Goal: Task Accomplishment & Management: Manage account settings

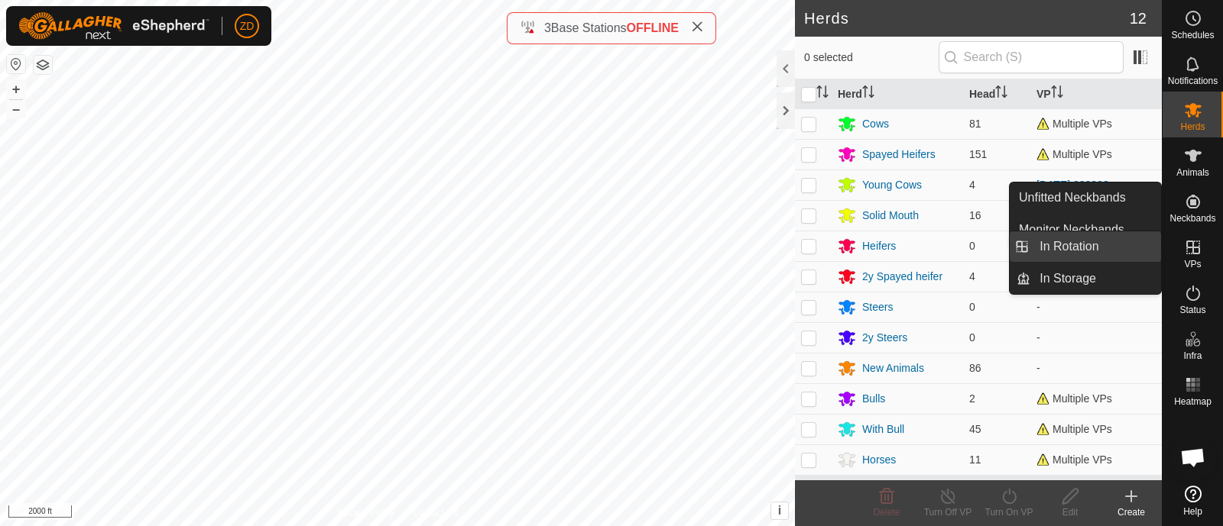
click at [1129, 248] on link "In Rotation" at bounding box center [1095, 247] width 131 height 31
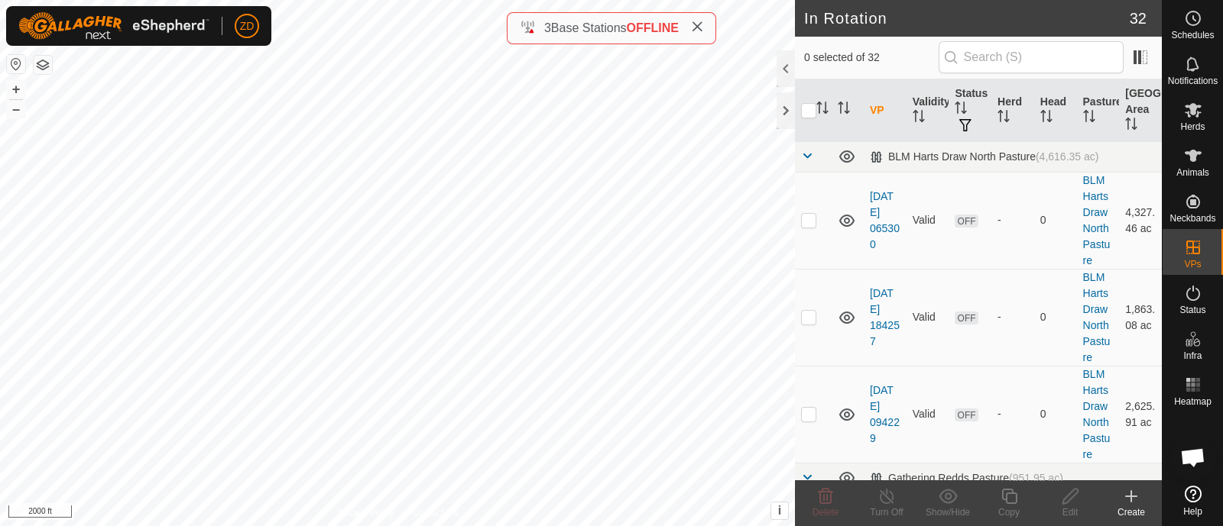
click at [1131, 502] on icon at bounding box center [1131, 496] width 0 height 11
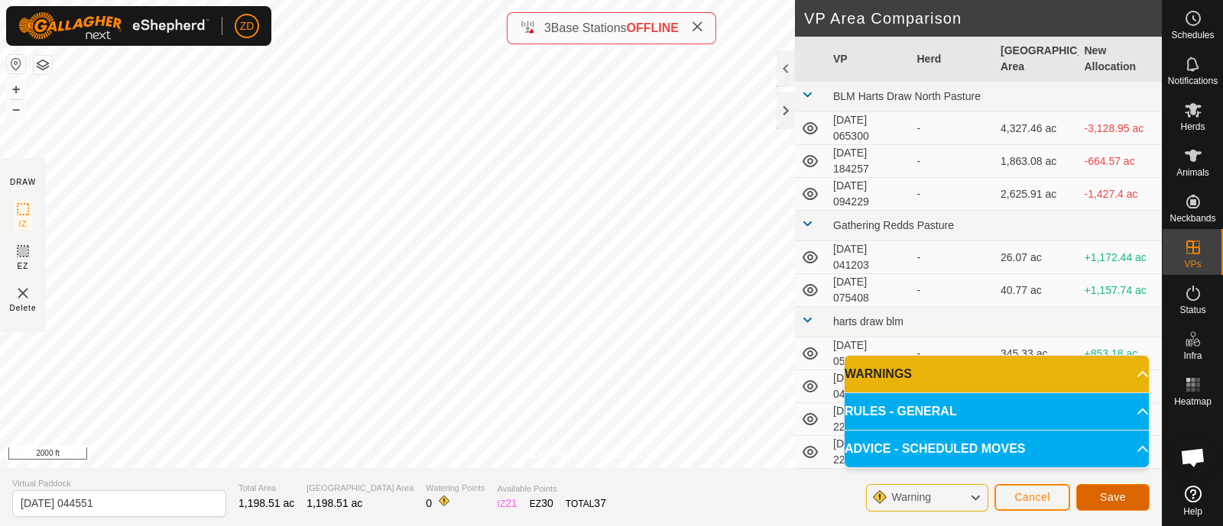
click at [1110, 500] on span "Save" at bounding box center [1113, 497] width 26 height 12
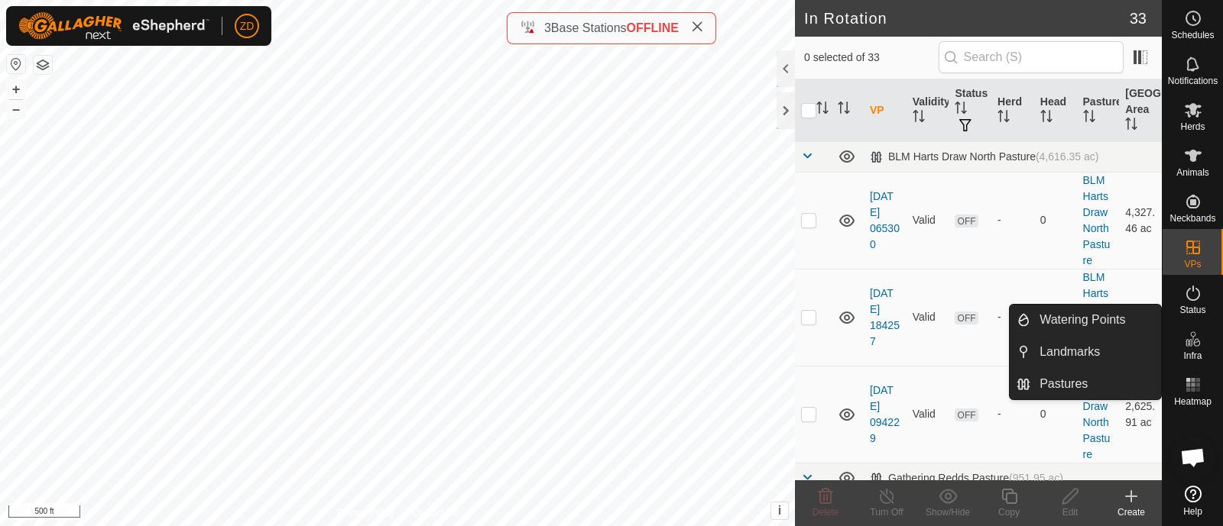
click at [1190, 342] on icon at bounding box center [1188, 343] width 8 height 8
click at [1119, 325] on link "Watering Points" at bounding box center [1095, 320] width 131 height 31
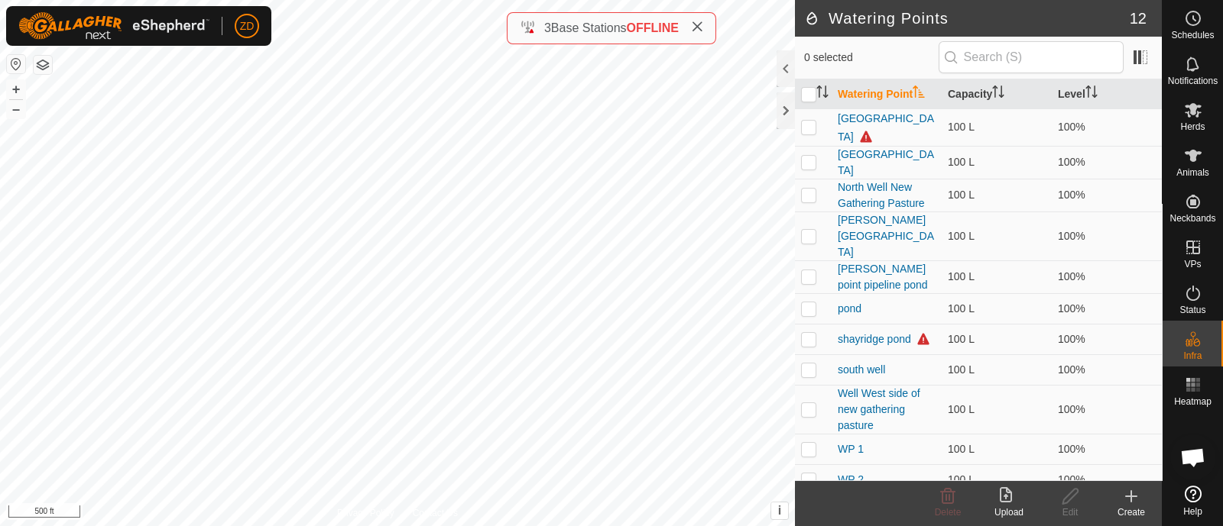
click at [1125, 498] on icon at bounding box center [1131, 496] width 18 height 18
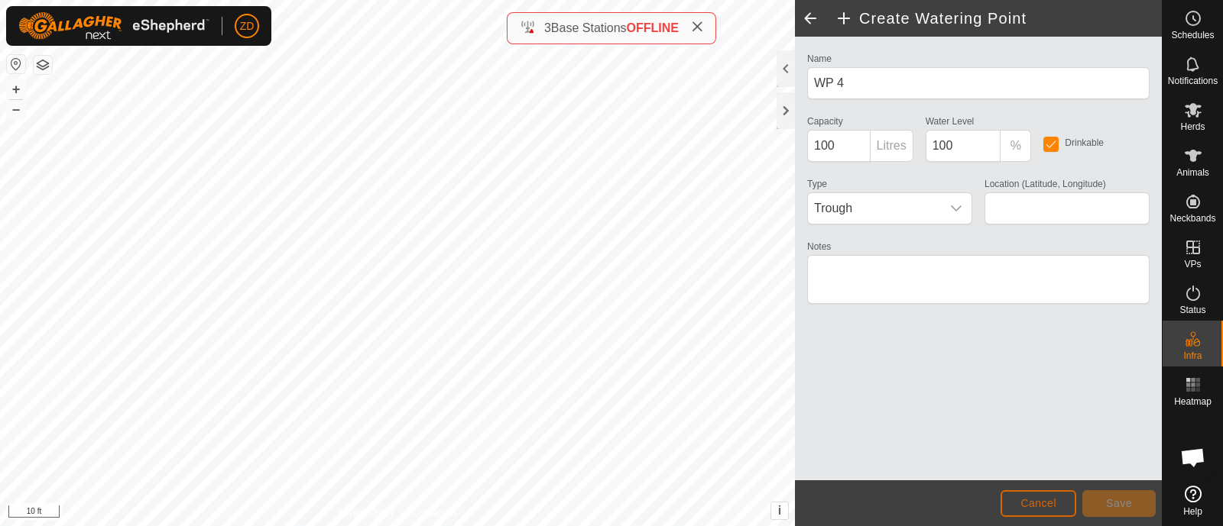
click at [1061, 510] on button "Cancel" at bounding box center [1038, 504] width 76 height 27
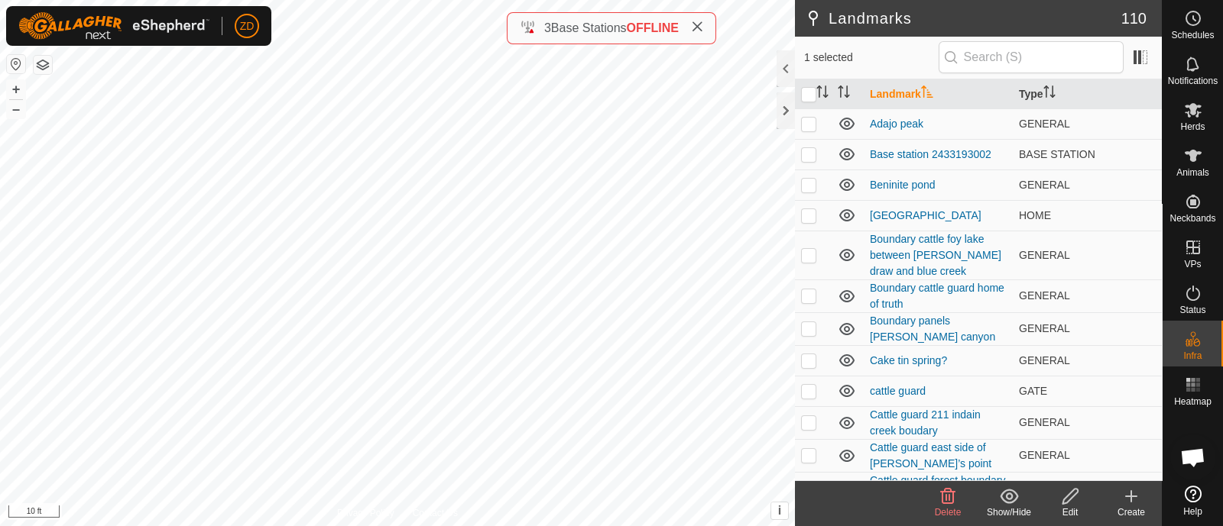
click at [944, 496] on icon at bounding box center [947, 496] width 18 height 18
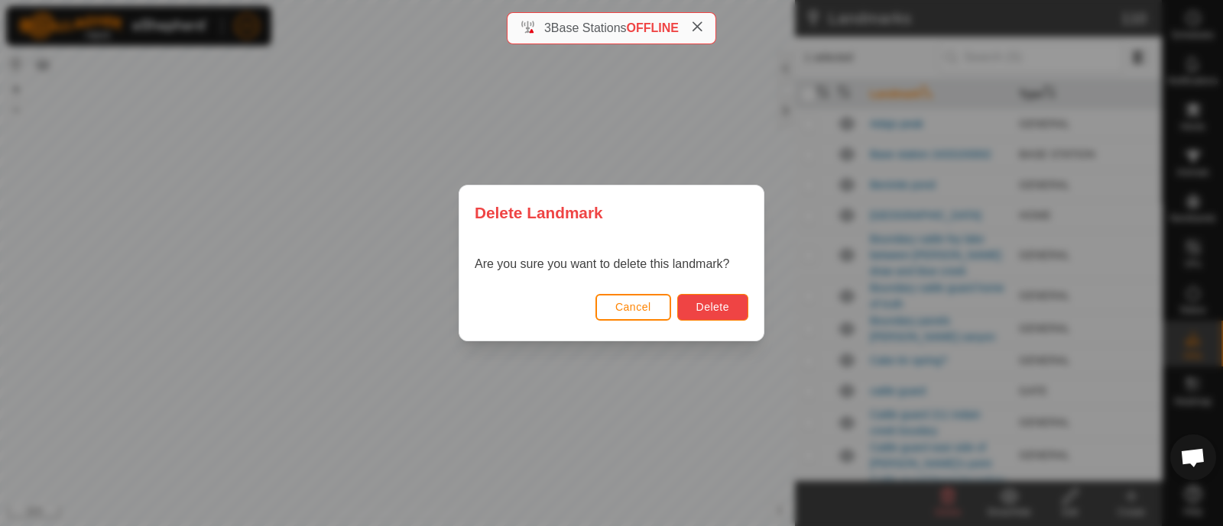
click at [711, 312] on span "Delete" at bounding box center [712, 307] width 33 height 12
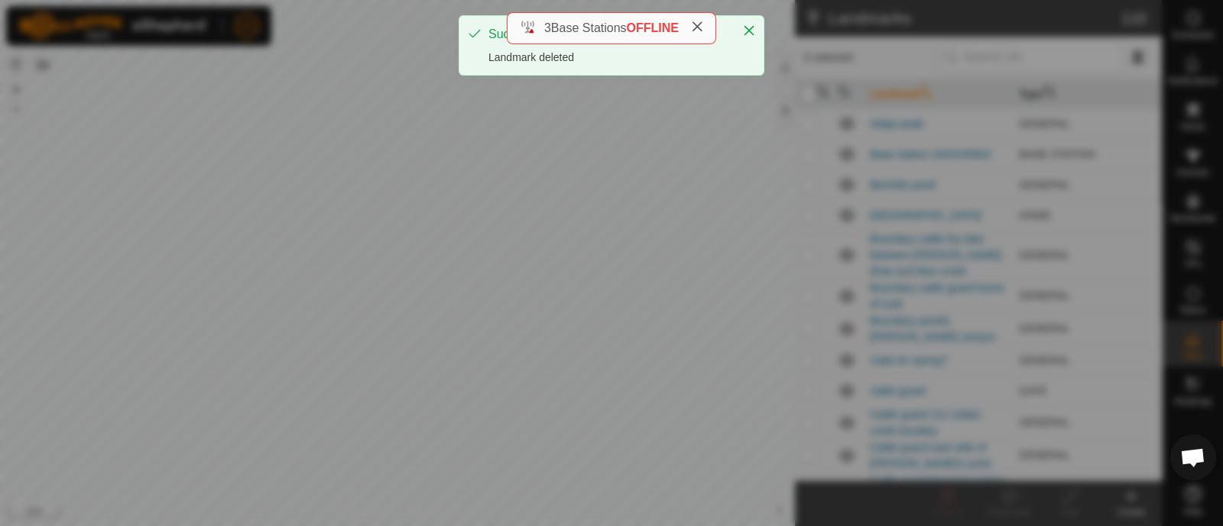
checkbox input "false"
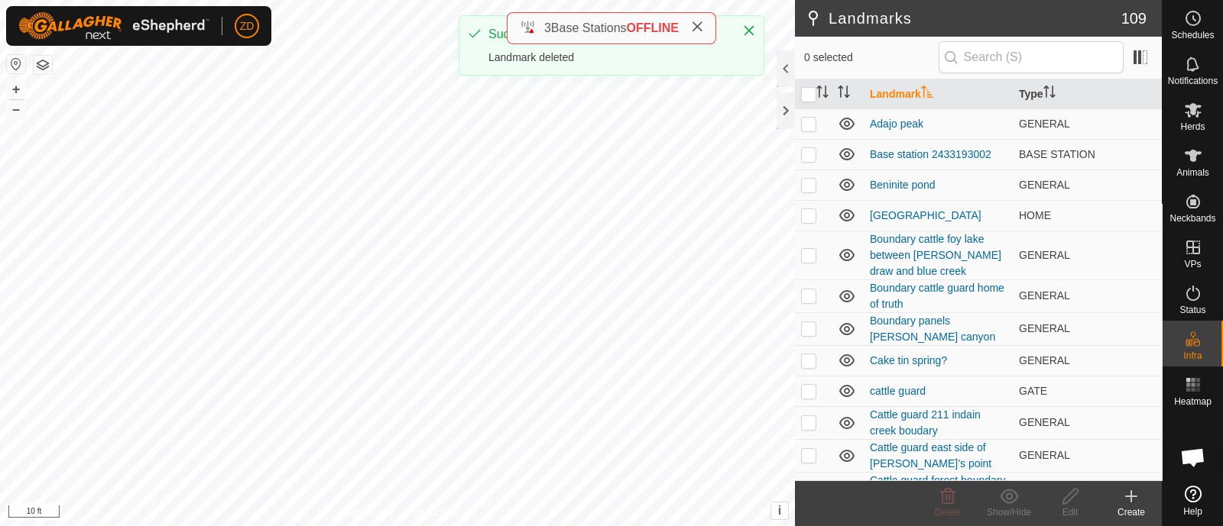
click at [1132, 506] on div "Create" at bounding box center [1130, 513] width 61 height 14
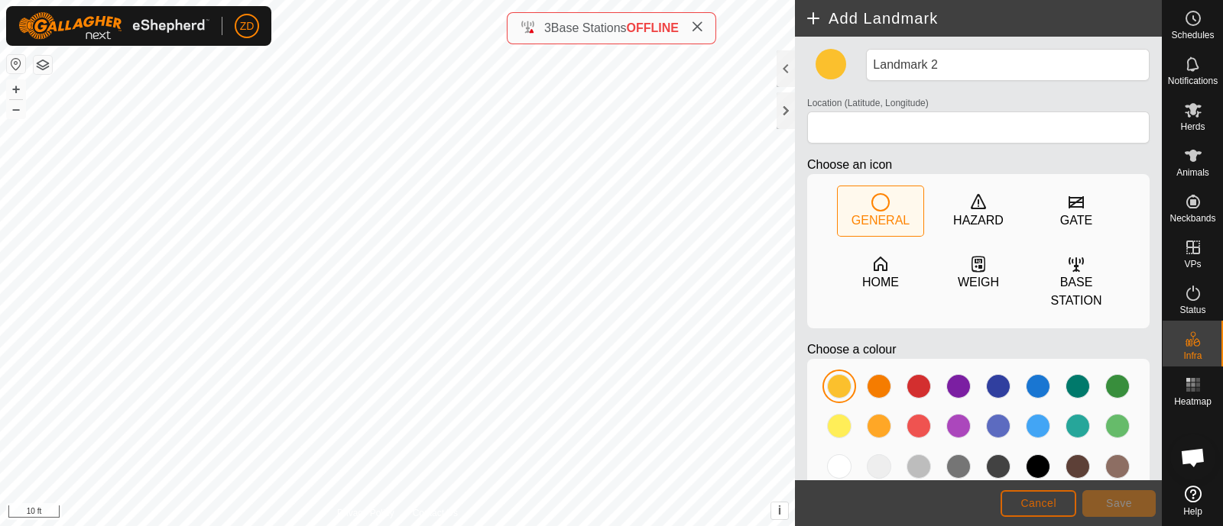
click at [1032, 511] on button "Cancel" at bounding box center [1038, 504] width 76 height 27
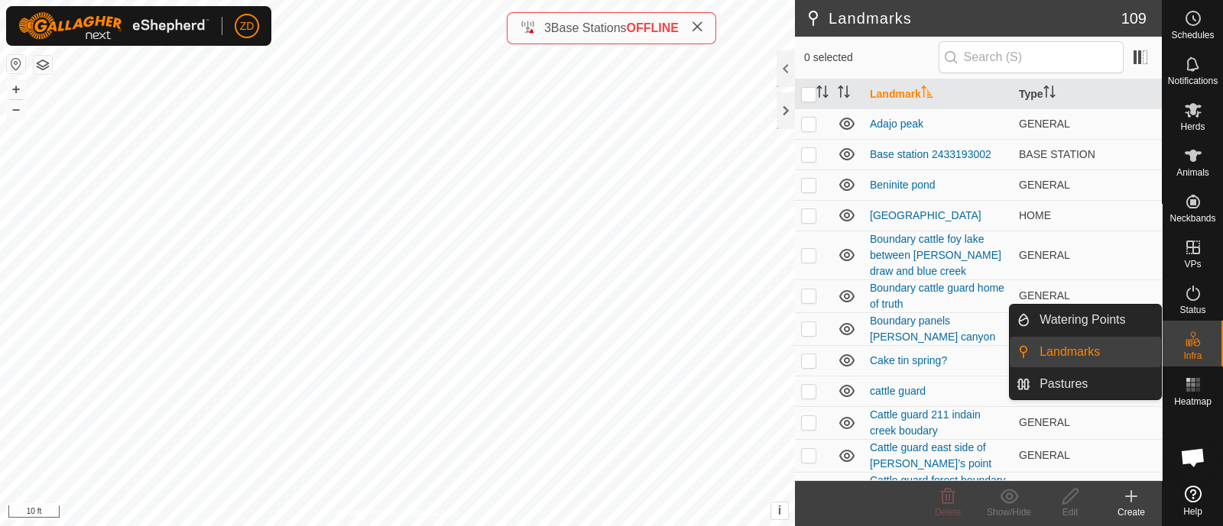
click at [1193, 345] on icon at bounding box center [1193, 339] width 18 height 18
click at [1113, 319] on link "Watering Points" at bounding box center [1095, 320] width 131 height 31
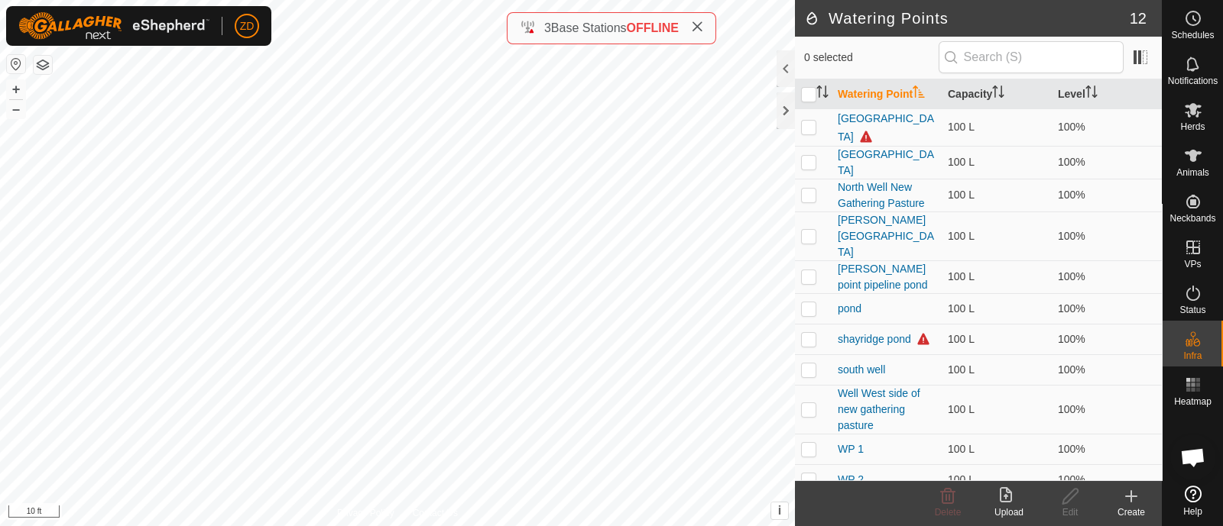
click at [1135, 494] on icon at bounding box center [1131, 496] width 18 height 18
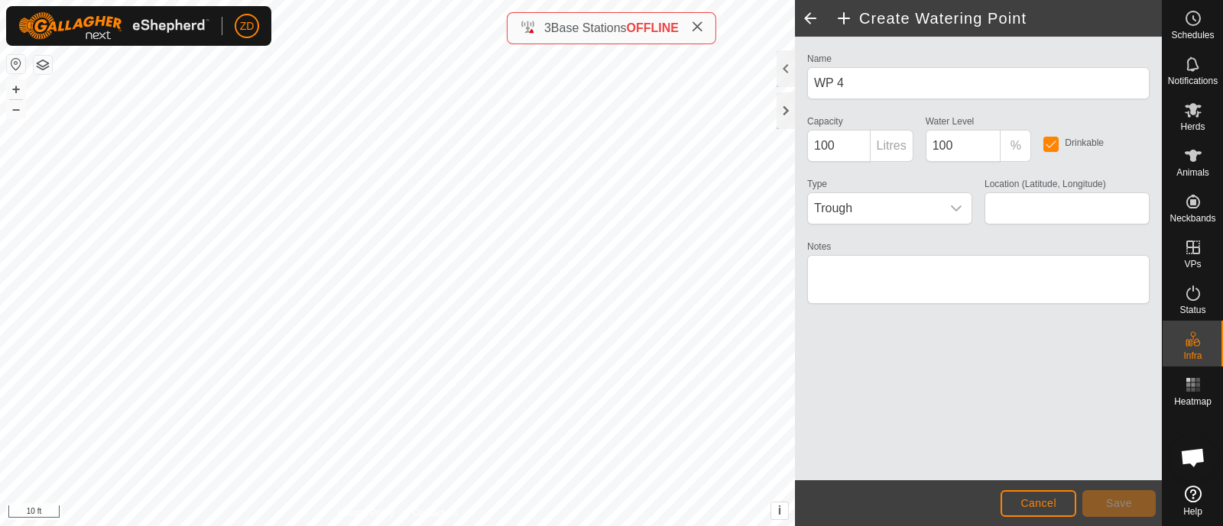
type input "38.025995, -109.414133"
click at [1129, 501] on span "Save" at bounding box center [1119, 503] width 26 height 12
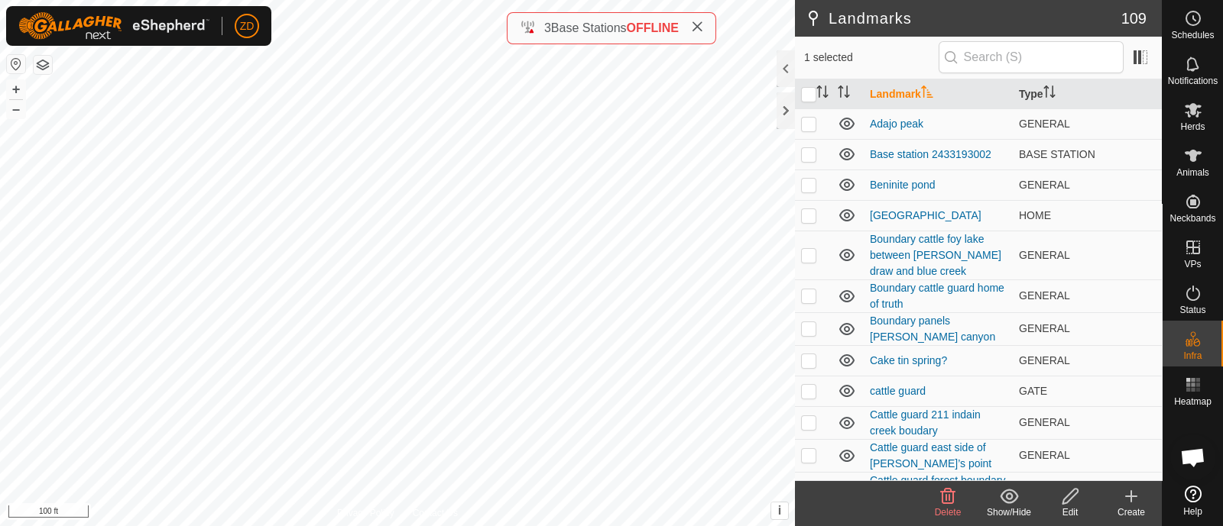
click at [947, 498] on icon at bounding box center [947, 496] width 18 height 18
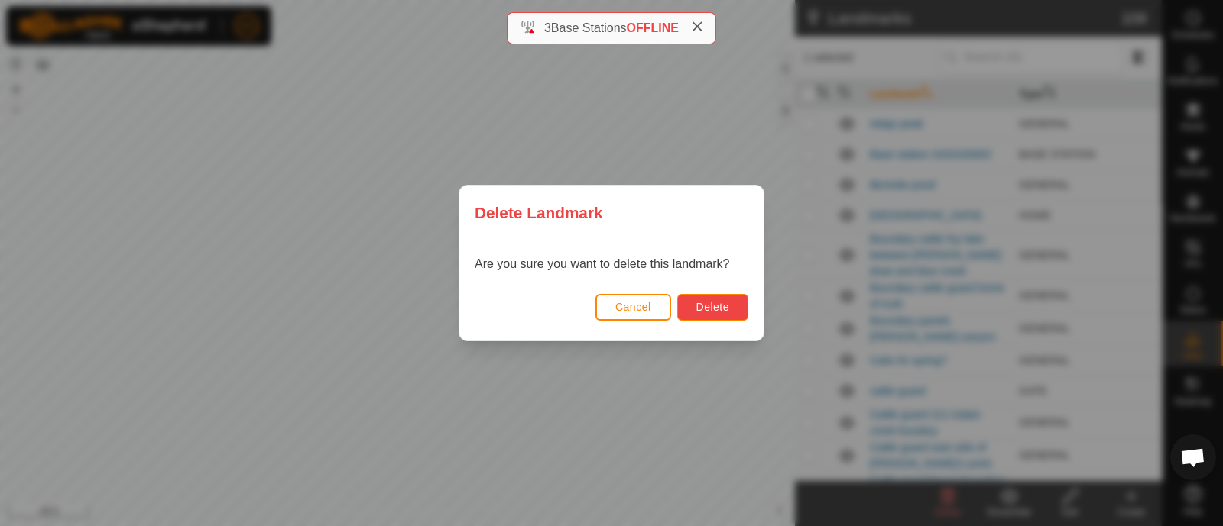
click at [714, 309] on span "Delete" at bounding box center [712, 307] width 33 height 12
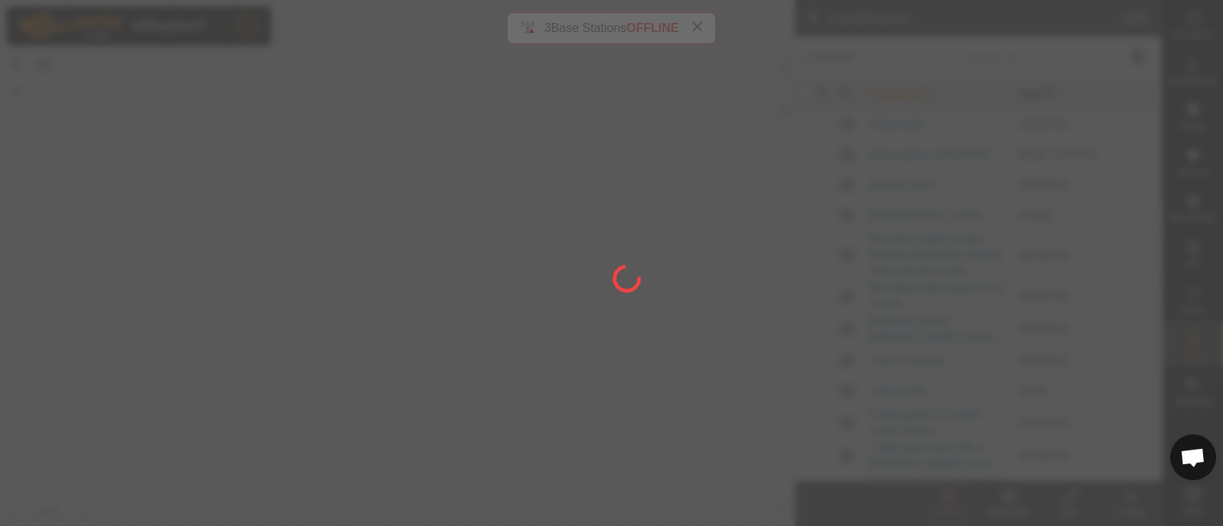
checkbox input "false"
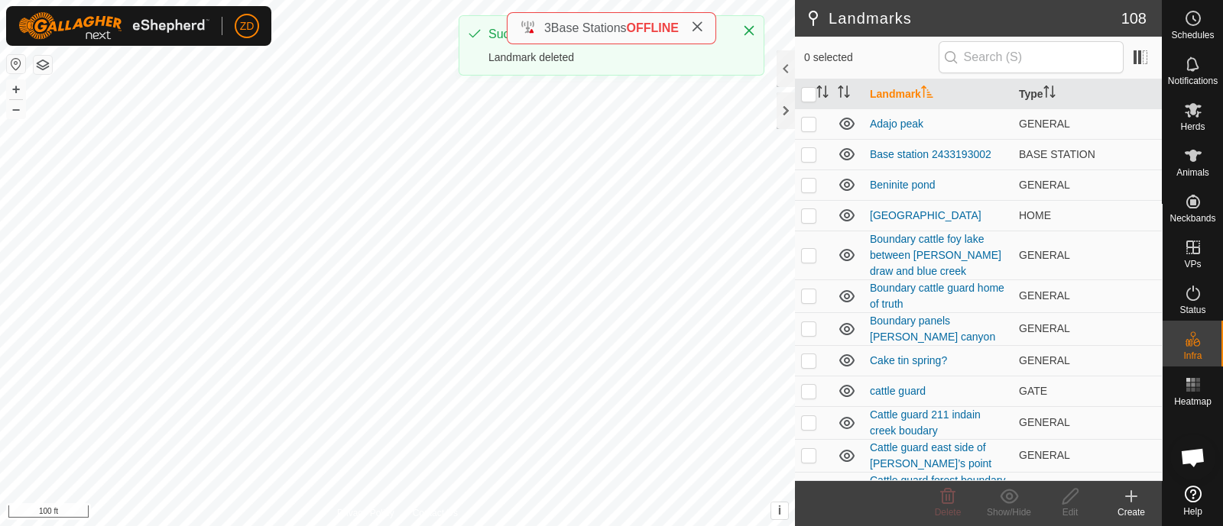
click at [1129, 502] on icon at bounding box center [1131, 496] width 18 height 18
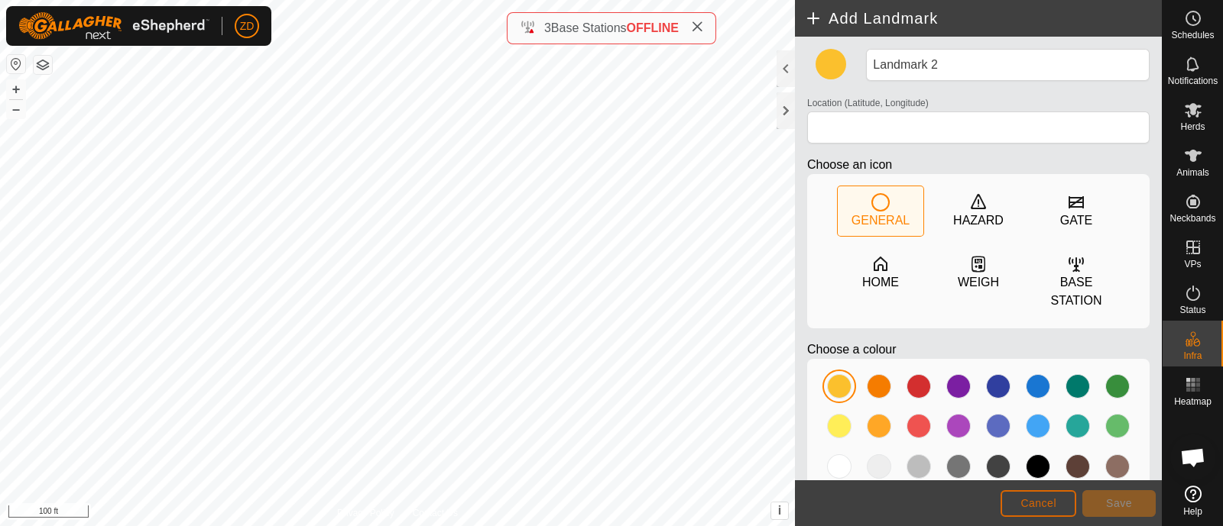
click at [1051, 512] on button "Cancel" at bounding box center [1038, 504] width 76 height 27
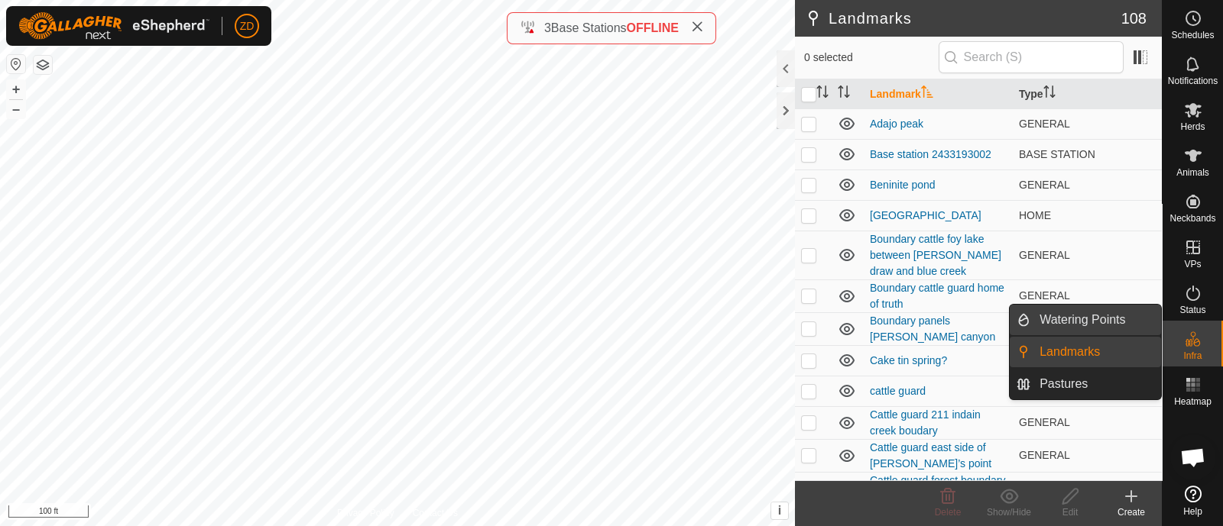
click at [1116, 321] on link "Watering Points" at bounding box center [1095, 320] width 131 height 31
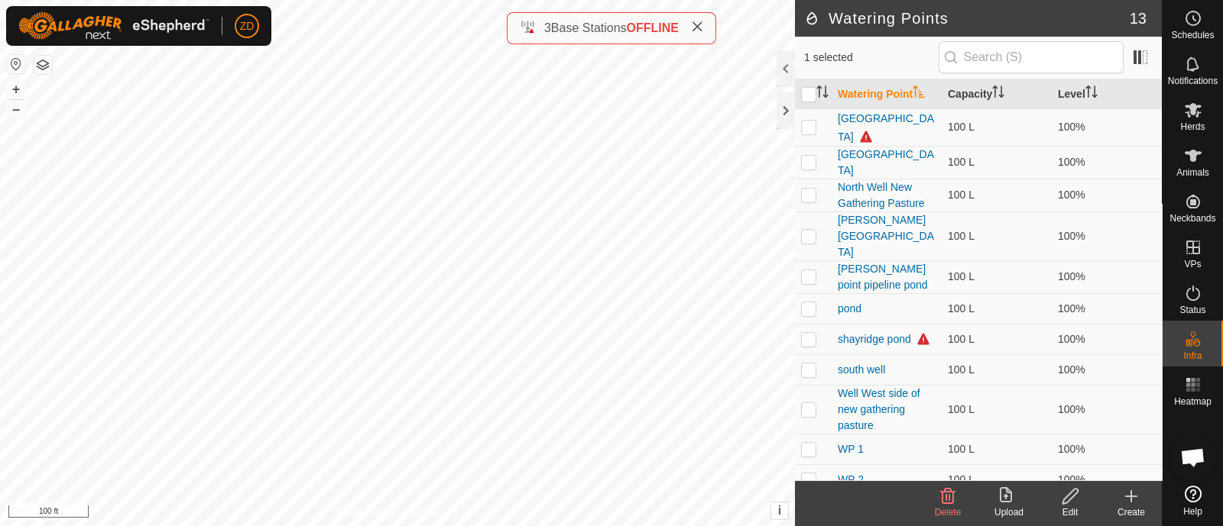
click at [1133, 495] on icon at bounding box center [1131, 496] width 18 height 18
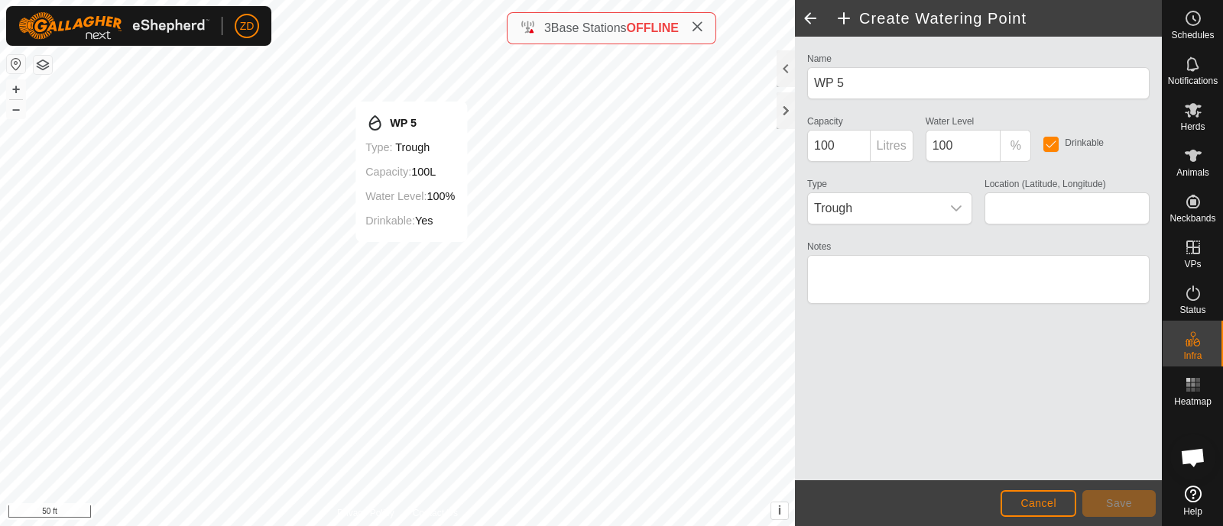
type input "37.993310, -109.447709"
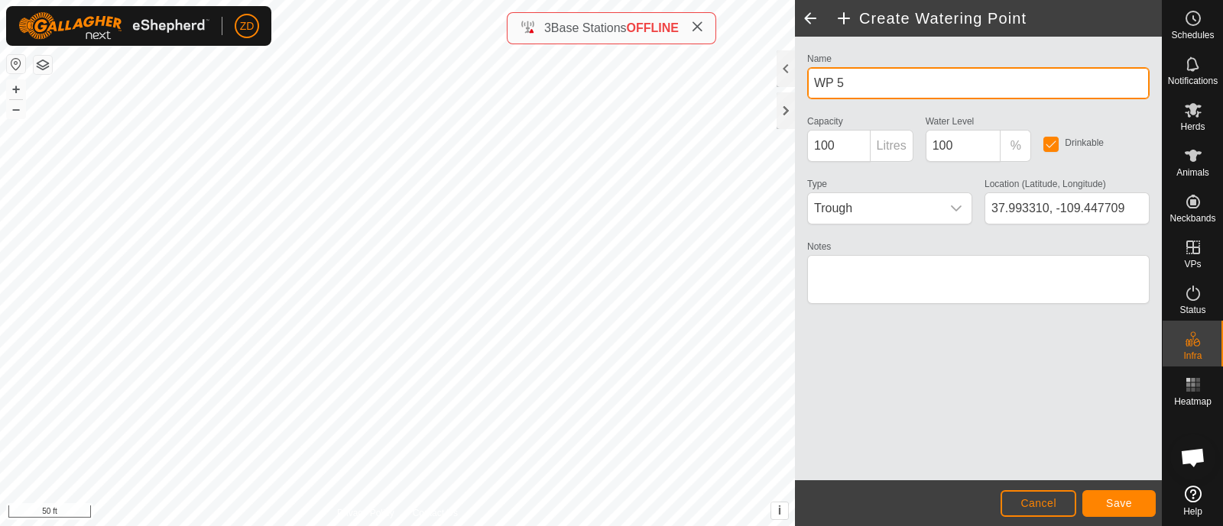
click at [874, 83] on input "WP 5" at bounding box center [978, 83] width 342 height 32
type input "W"
type input "well private pasture"
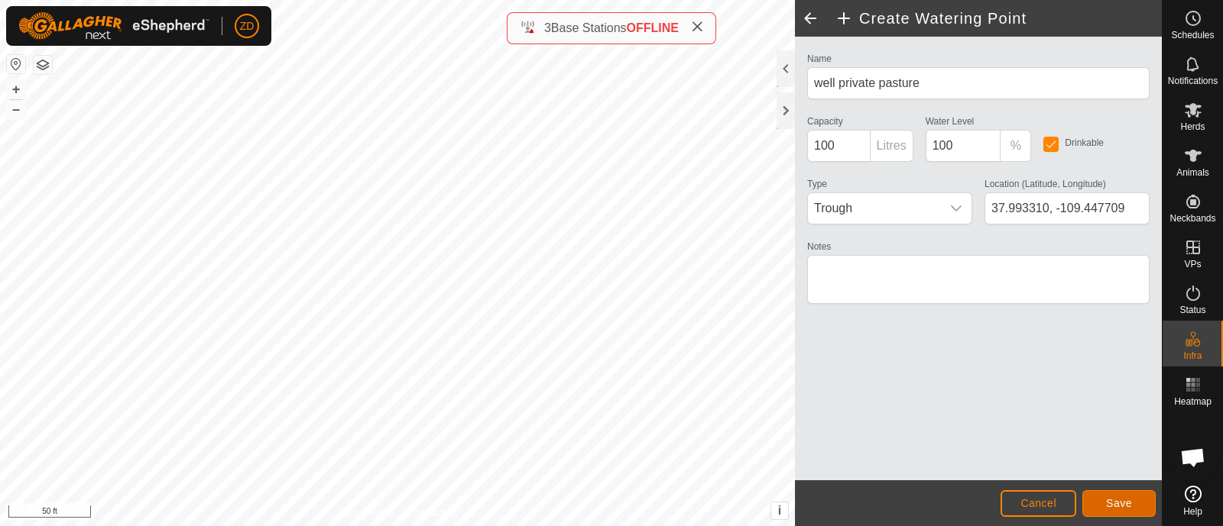
click at [1121, 507] on span "Save" at bounding box center [1119, 503] width 26 height 12
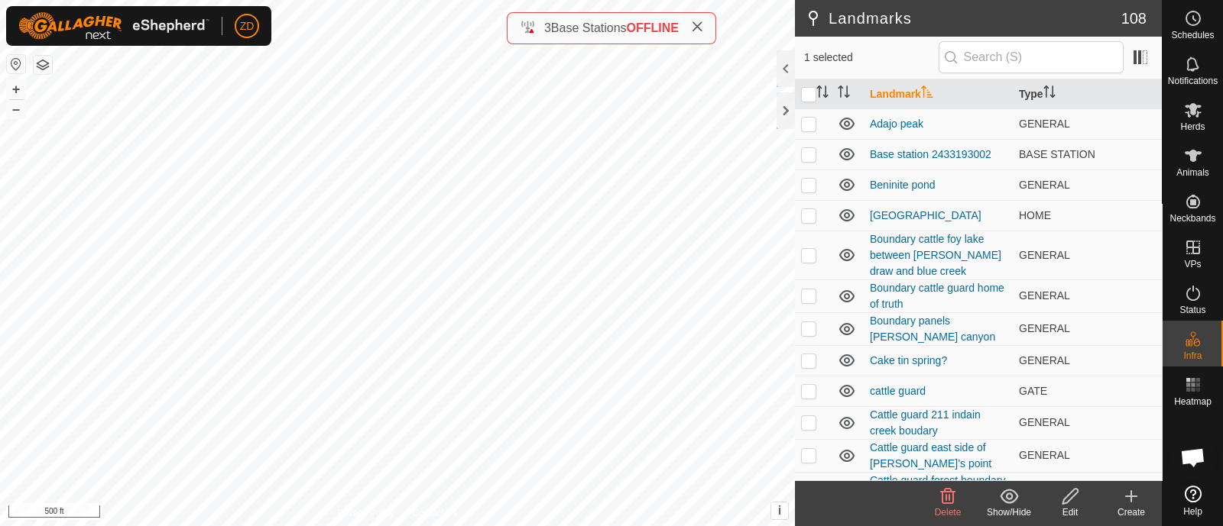
click at [947, 494] on icon at bounding box center [947, 496] width 18 height 18
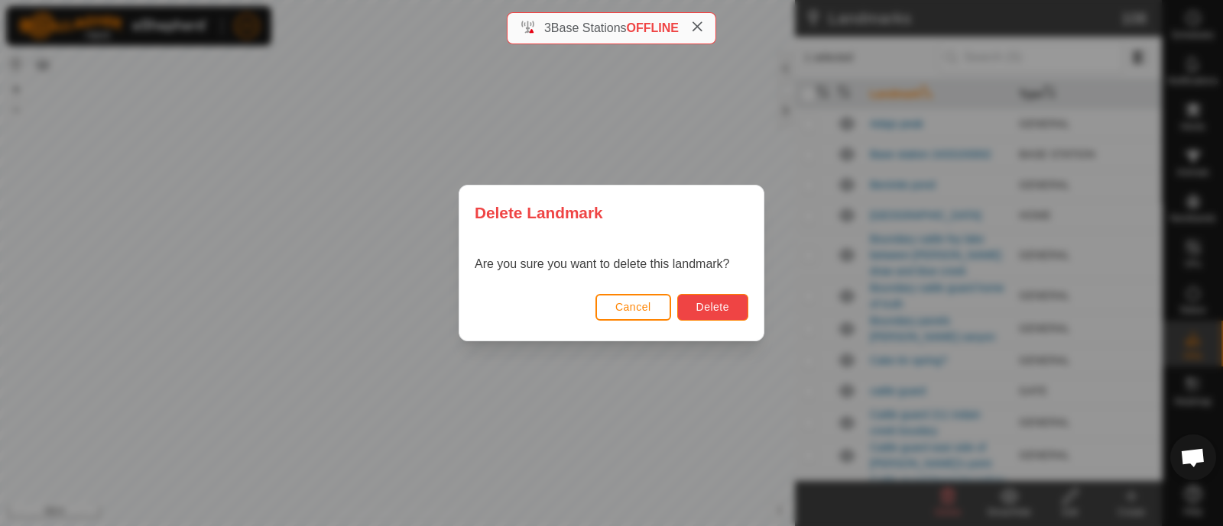
click at [730, 300] on button "Delete" at bounding box center [712, 307] width 71 height 27
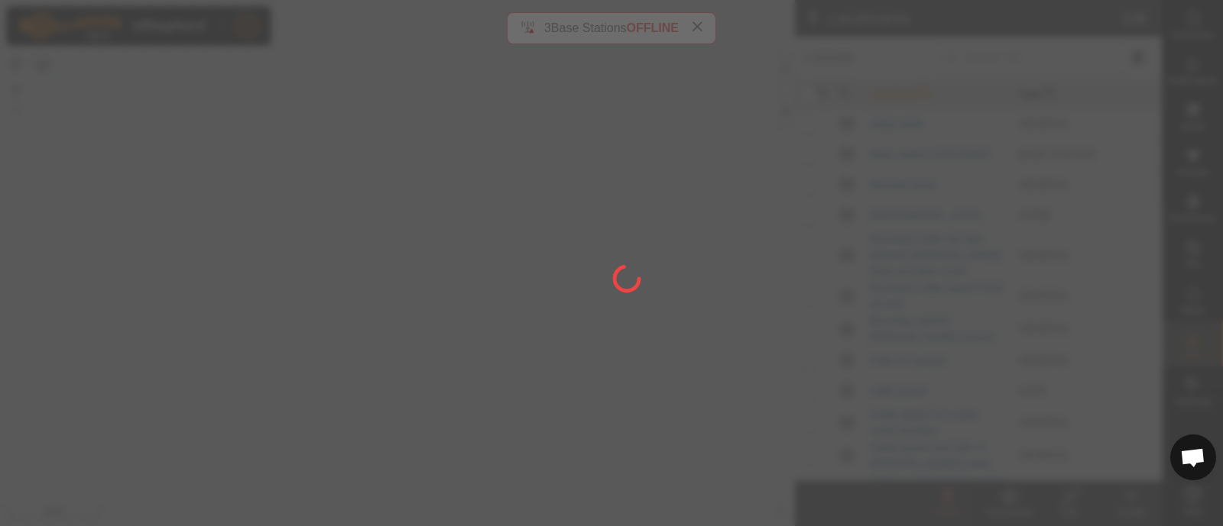
checkbox input "false"
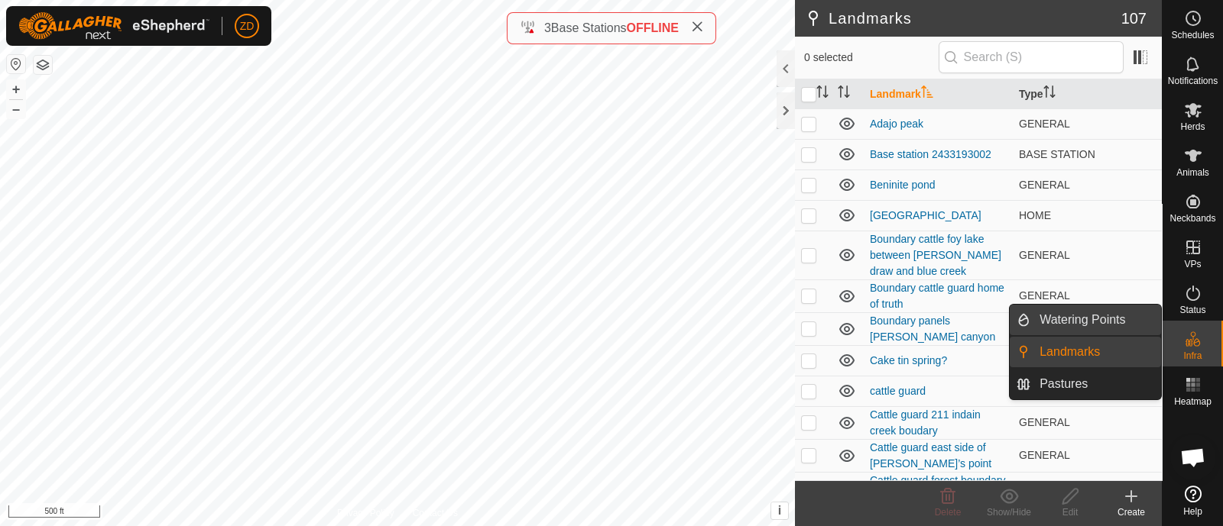
click at [1125, 315] on link "Watering Points" at bounding box center [1095, 320] width 131 height 31
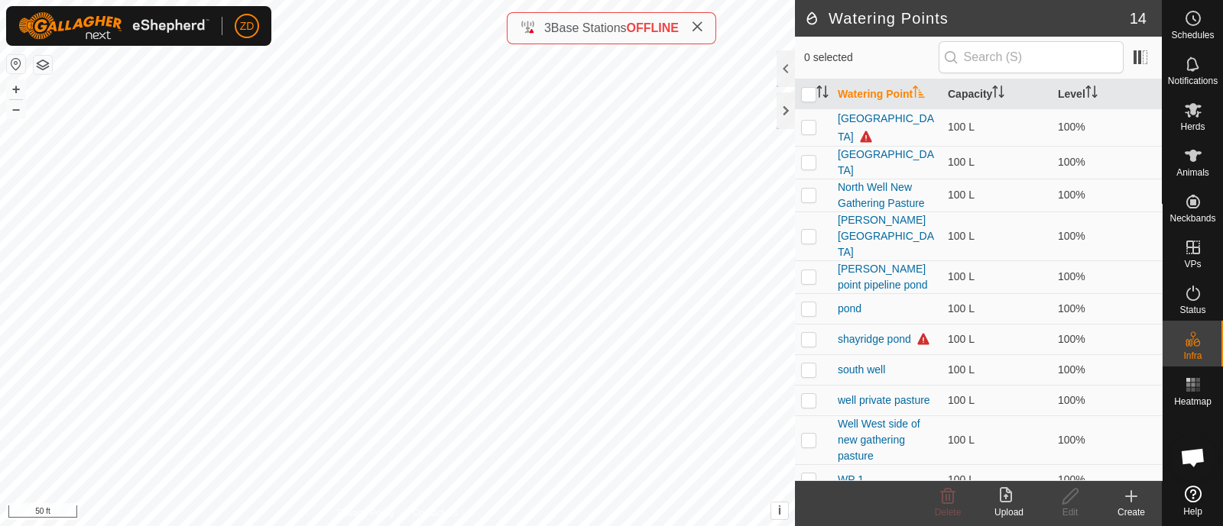
click at [1125, 491] on icon at bounding box center [1131, 496] width 18 height 18
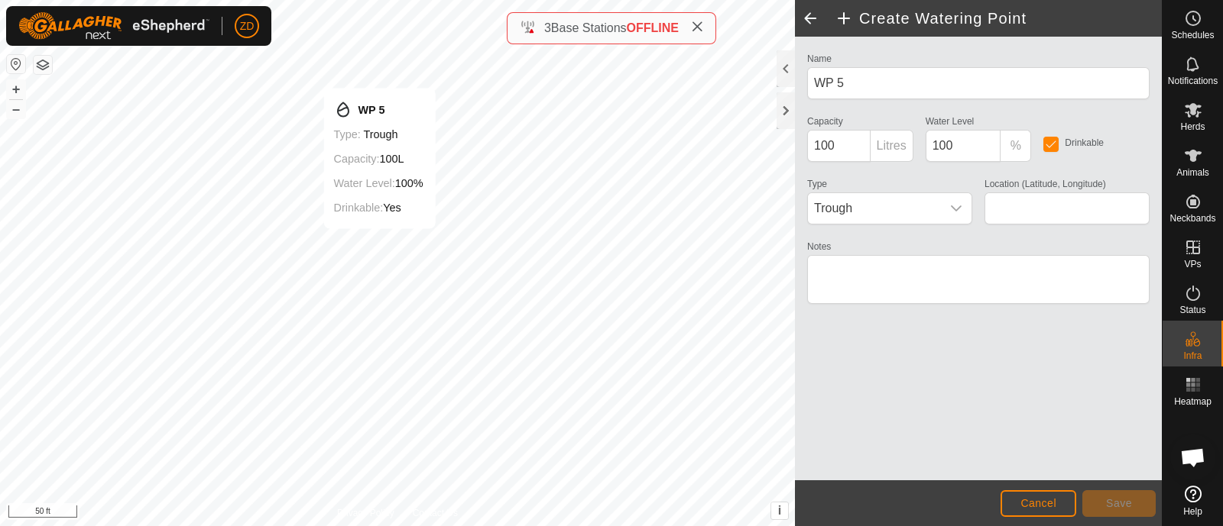
type input "38.009929, -109.437176"
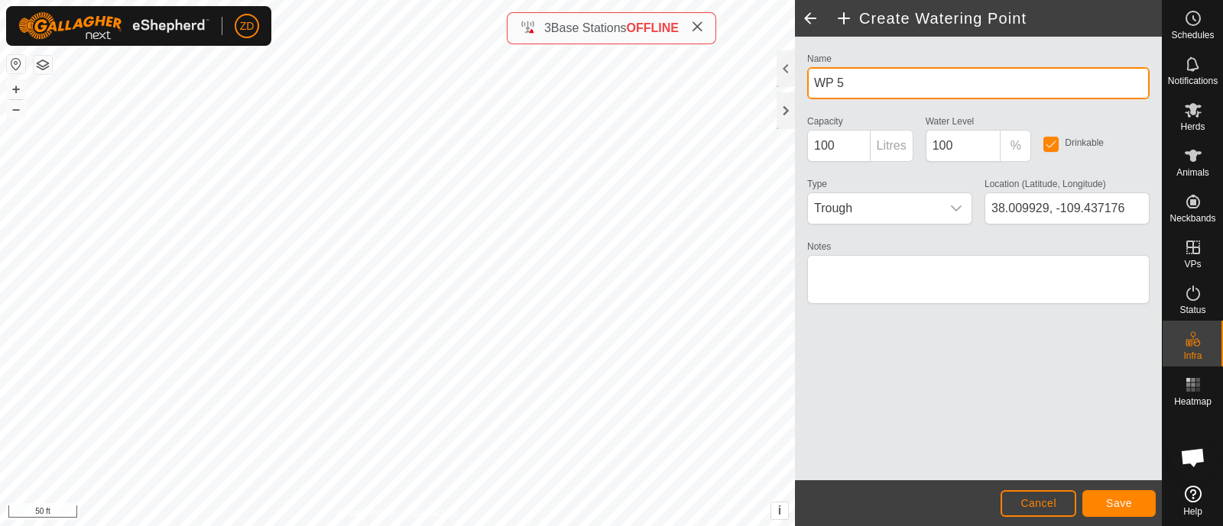
click at [893, 93] on input "WP 5" at bounding box center [978, 83] width 342 height 32
type input "W"
type input "w"
type input "Windmill"
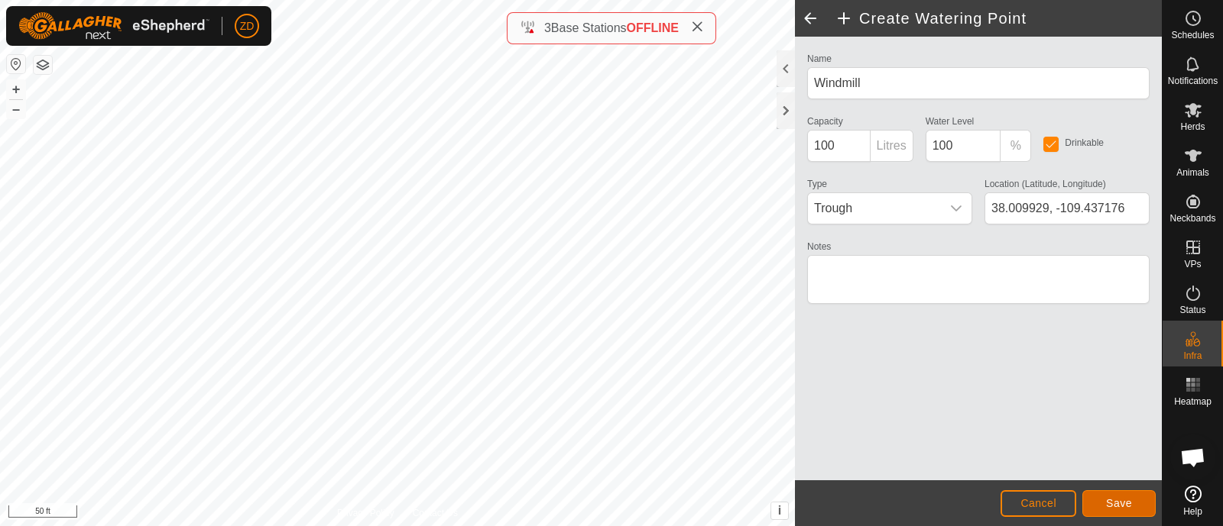
click at [1106, 502] on span "Save" at bounding box center [1119, 503] width 26 height 12
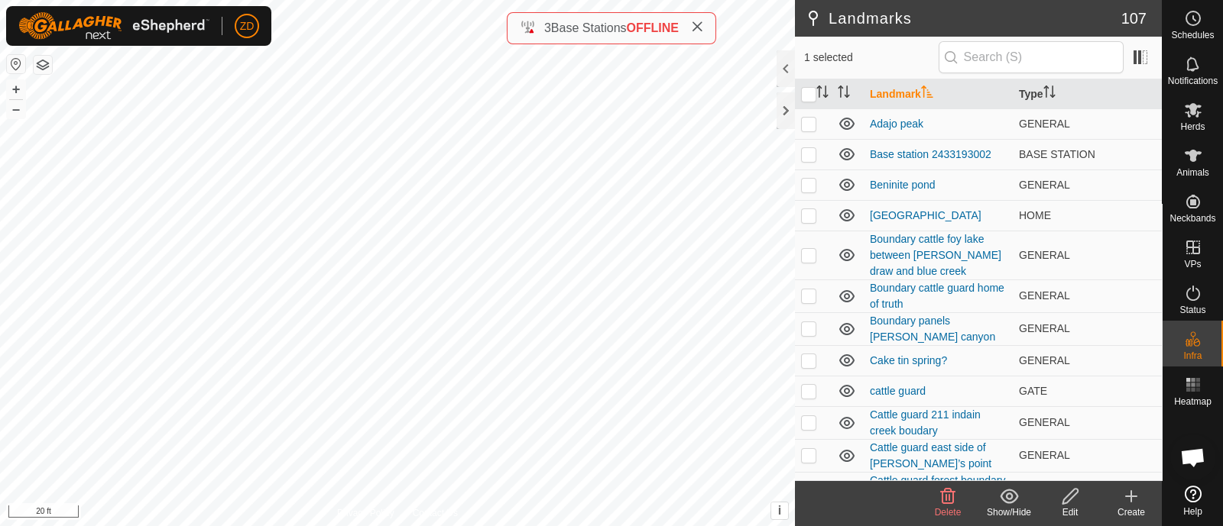
click at [951, 498] on icon at bounding box center [947, 496] width 18 height 18
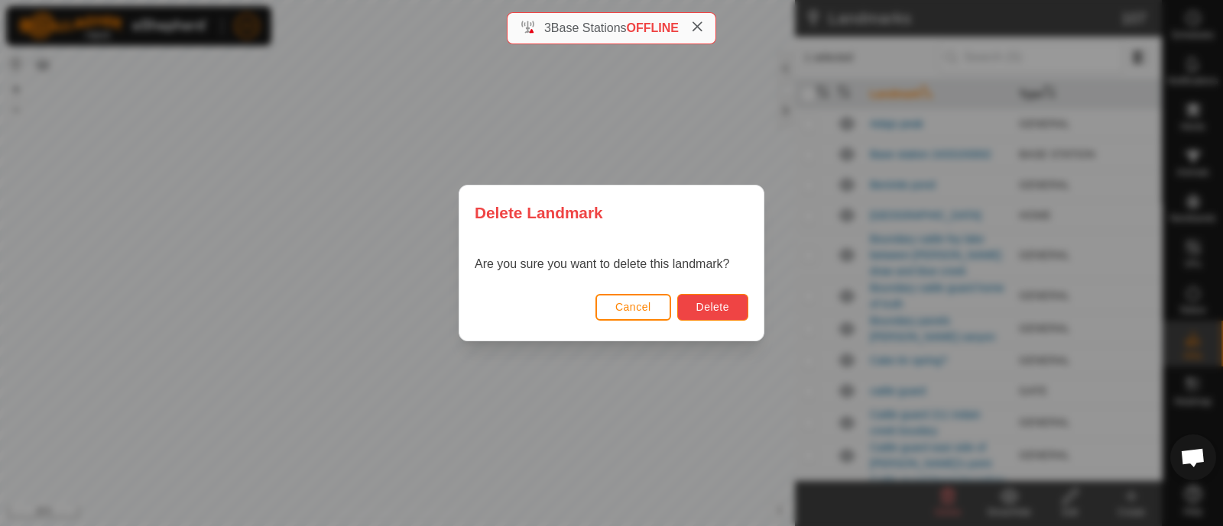
click at [717, 305] on span "Delete" at bounding box center [712, 307] width 33 height 12
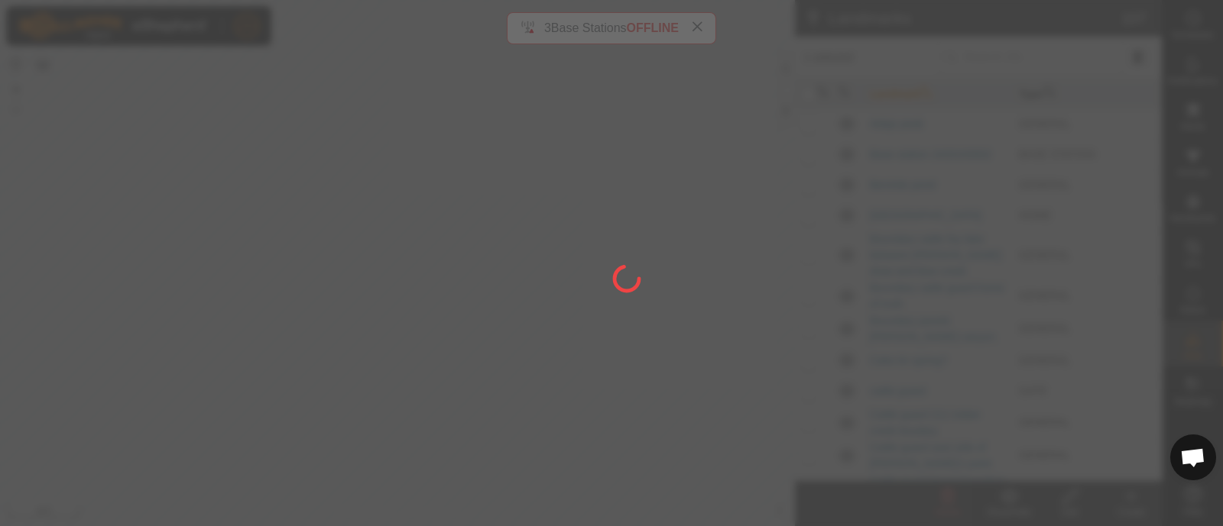
checkbox input "false"
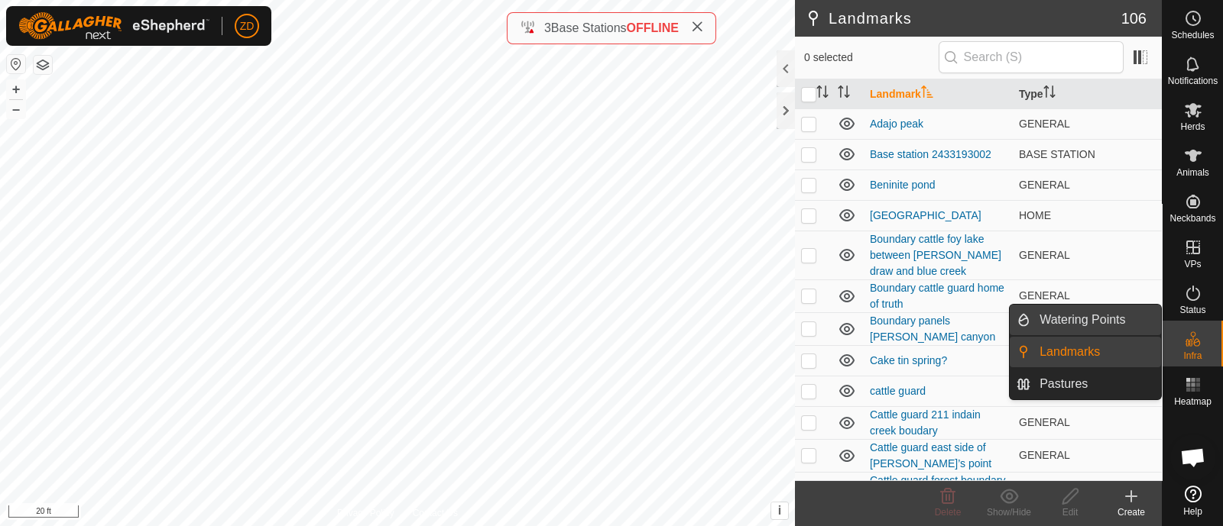
click at [1126, 322] on link "Watering Points" at bounding box center [1095, 320] width 131 height 31
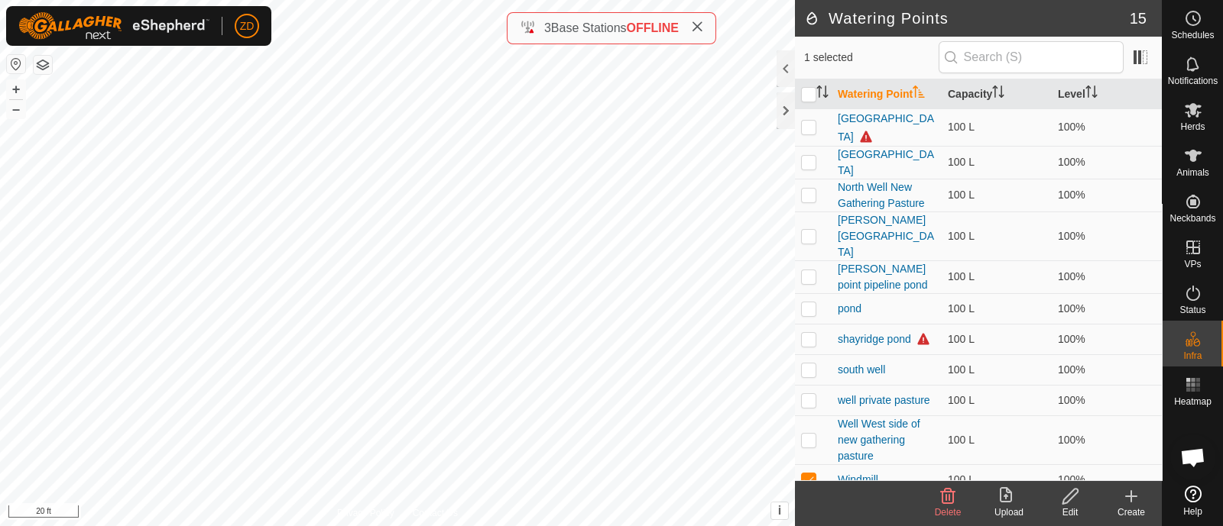
click at [1129, 503] on icon at bounding box center [1131, 496] width 18 height 18
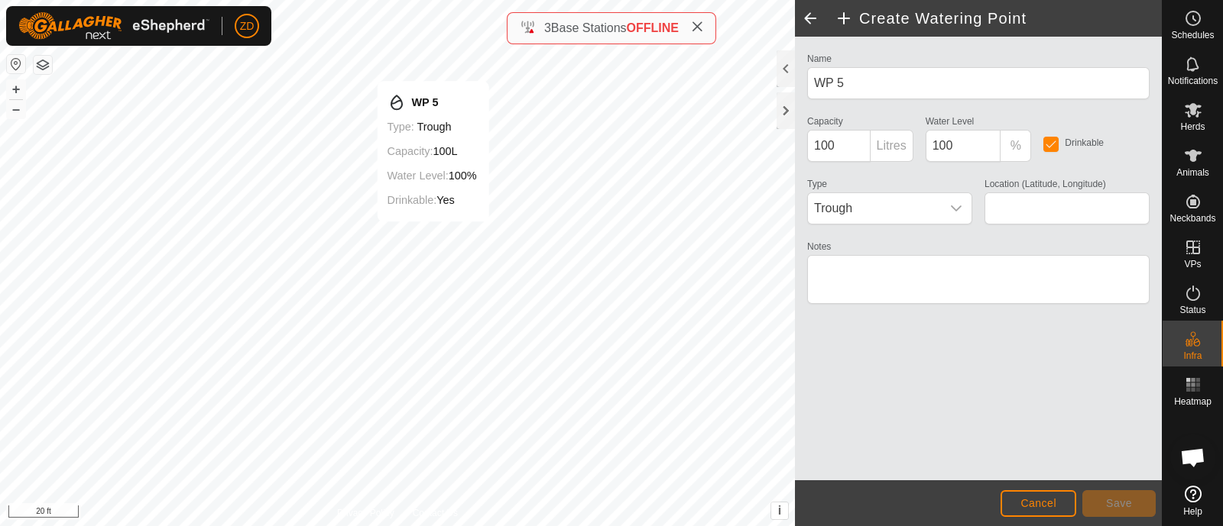
type input "38.032321, -109.458480"
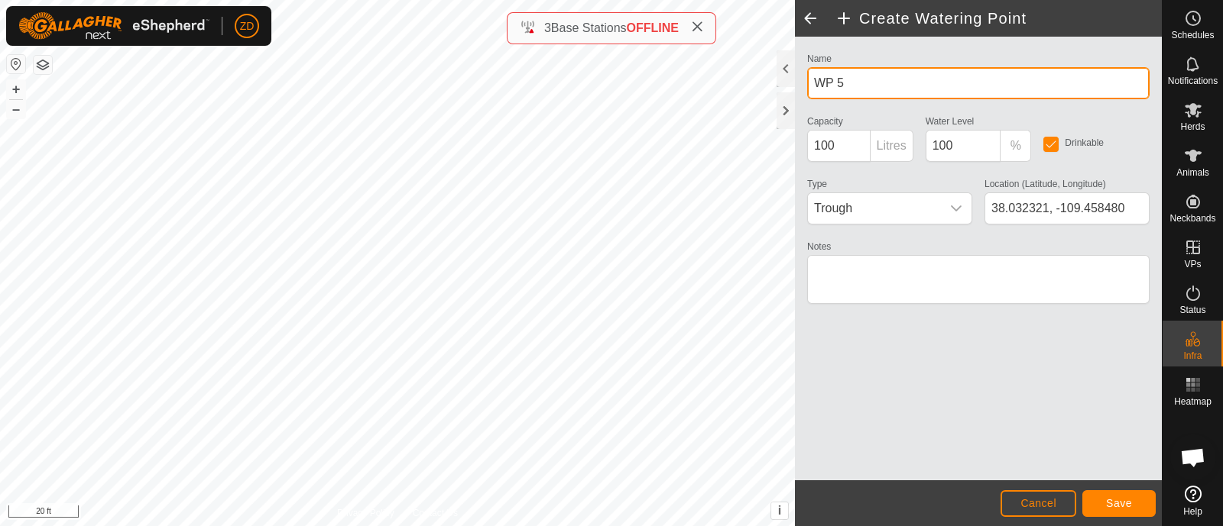
click at [900, 81] on input "WP 5" at bounding box center [978, 83] width 342 height 32
type input "W"
click at [934, 82] on input "East [PERSON_NAME] water" at bounding box center [978, 83] width 342 height 32
type input "East [PERSON_NAME] water well"
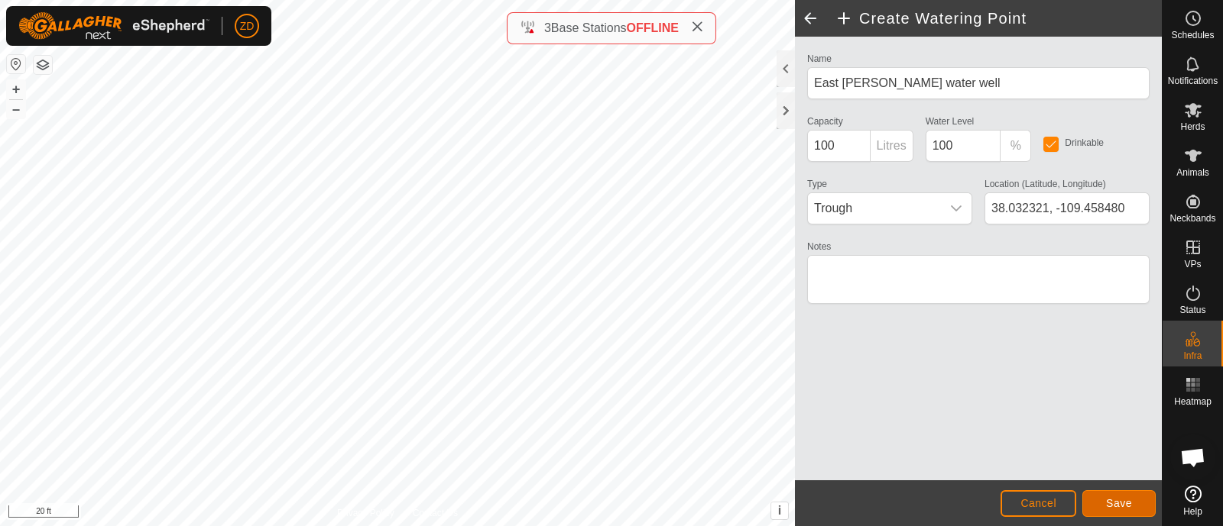
click at [1114, 506] on span "Save" at bounding box center [1119, 503] width 26 height 12
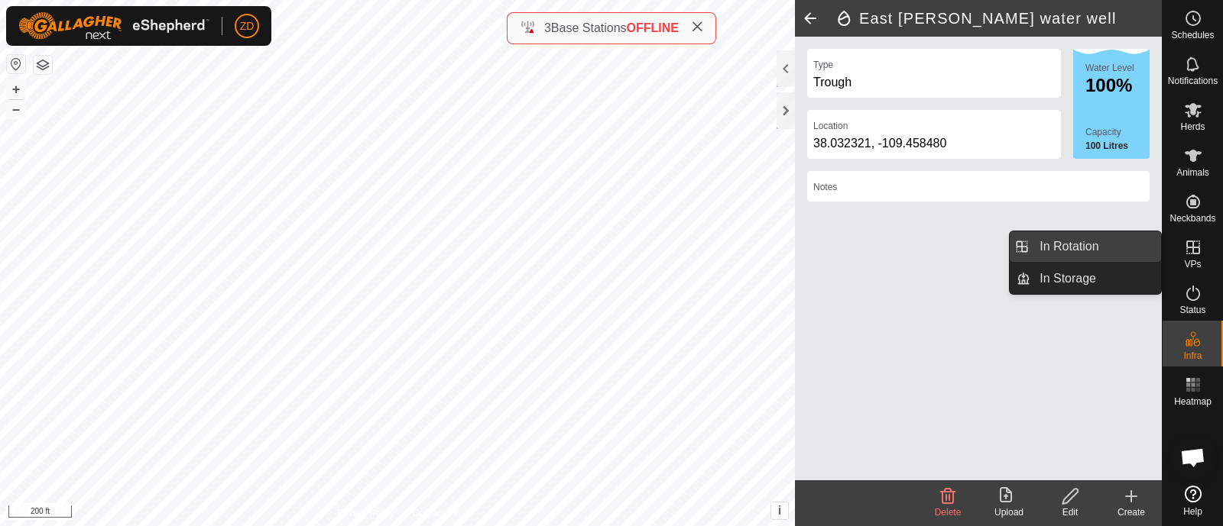
click at [1100, 242] on link "In Rotation" at bounding box center [1095, 247] width 131 height 31
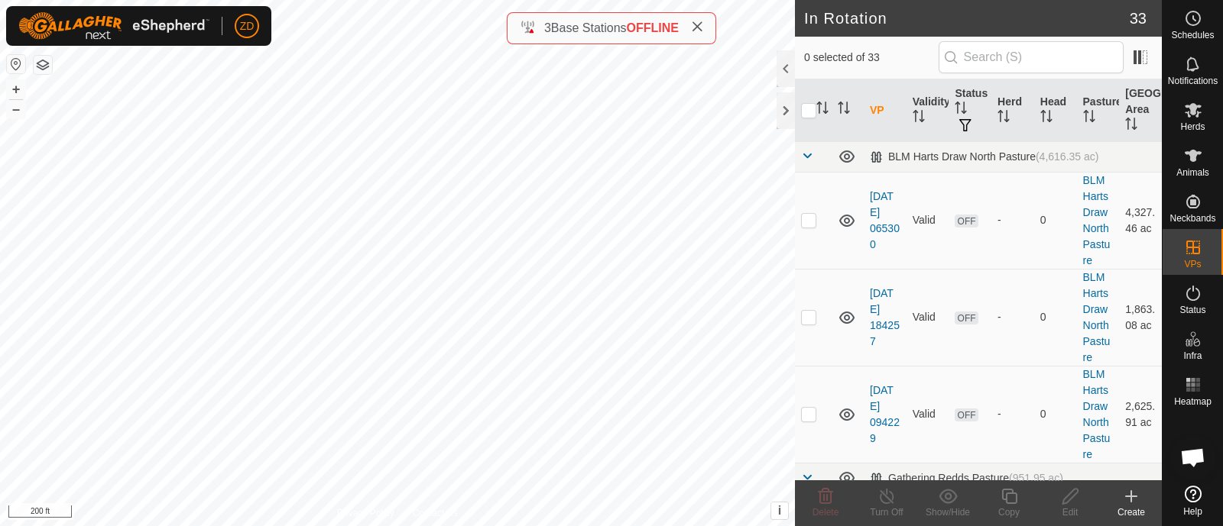
click at [1135, 498] on icon at bounding box center [1131, 496] width 18 height 18
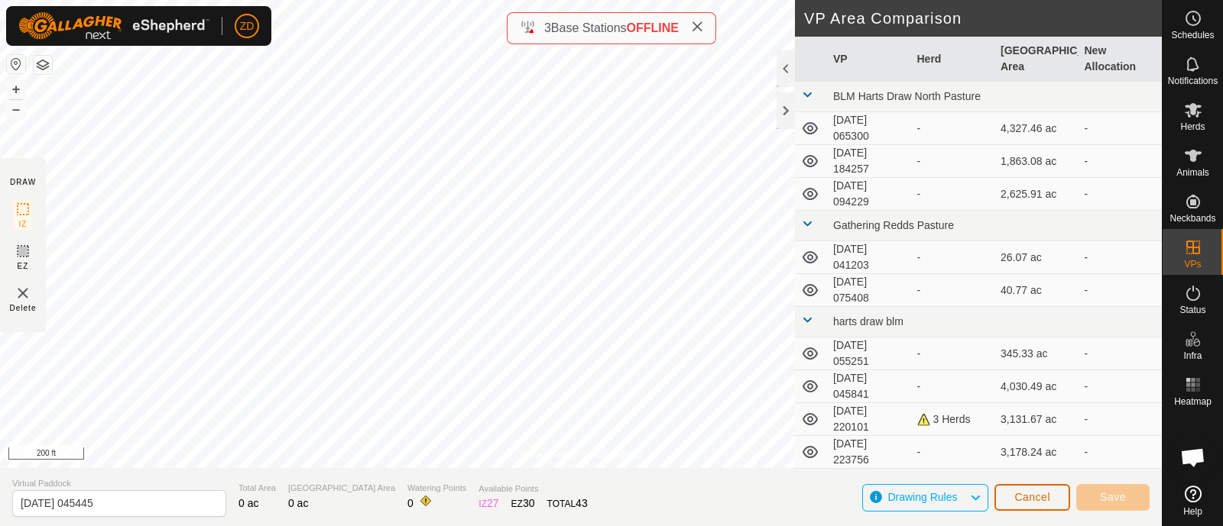
click at [1016, 491] on span "Cancel" at bounding box center [1032, 497] width 36 height 12
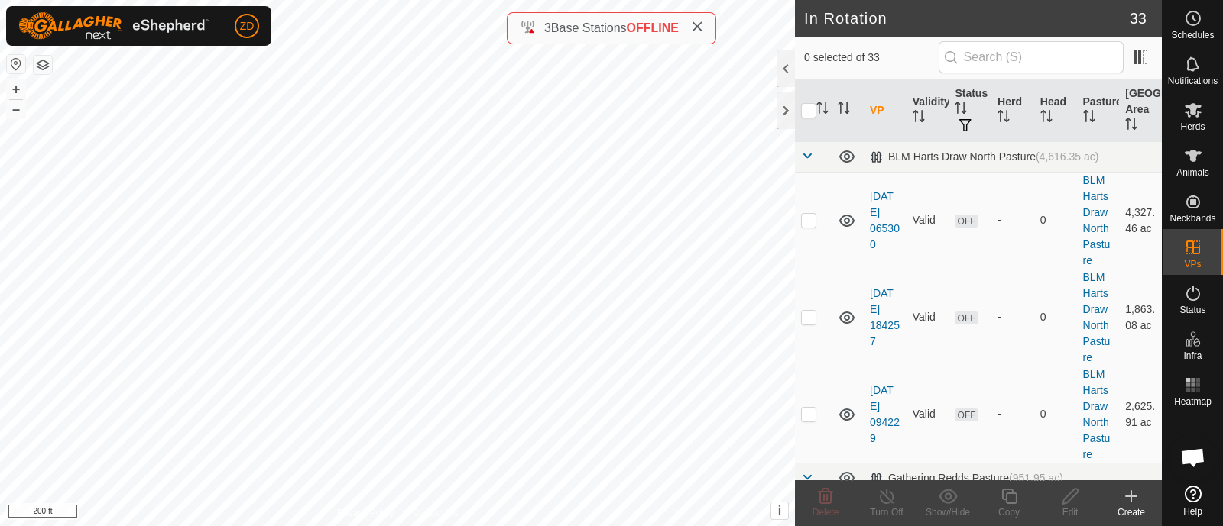
click at [42, 65] on button "button" at bounding box center [43, 65] width 18 height 18
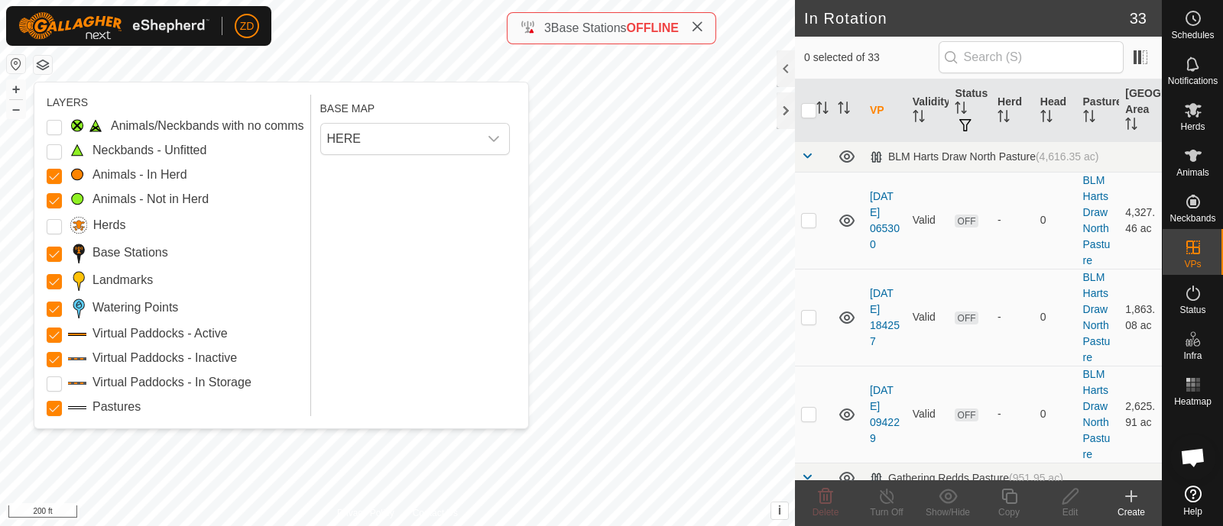
click at [175, 21] on img at bounding box center [113, 26] width 191 height 28
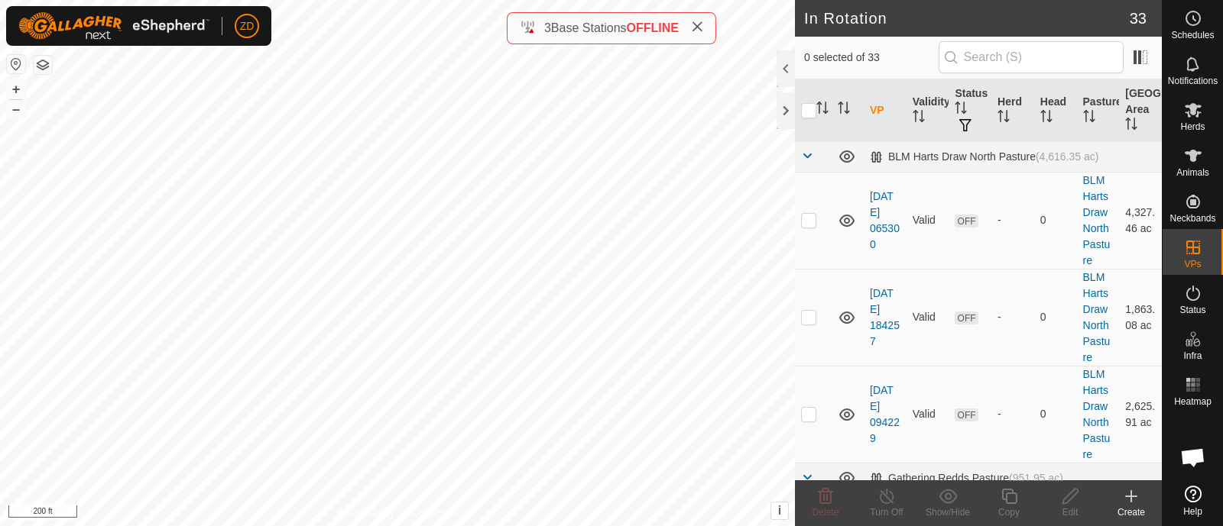
click at [48, 61] on button "button" at bounding box center [43, 65] width 18 height 18
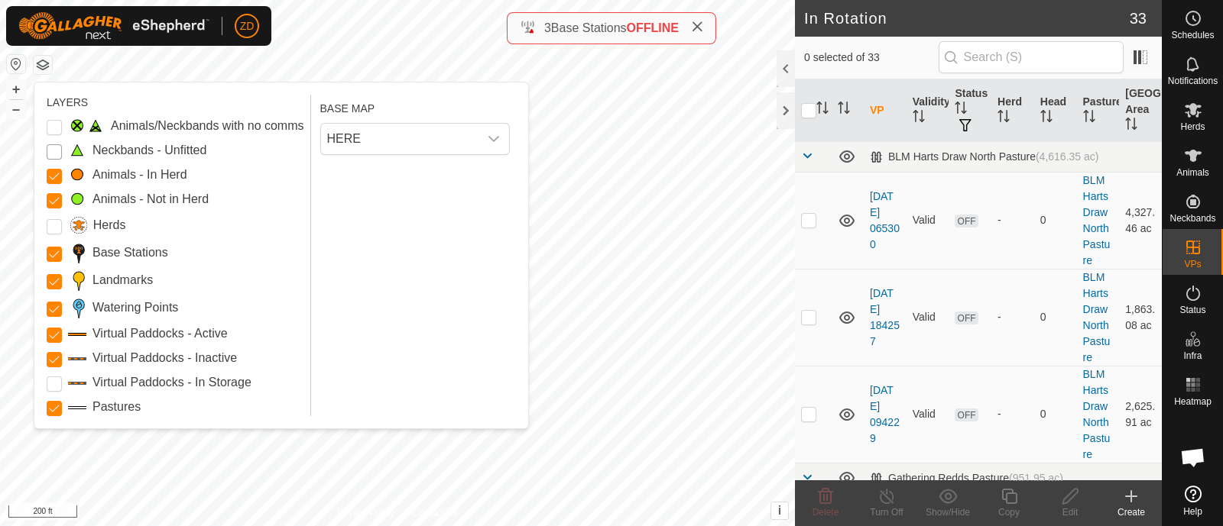
click at [52, 150] on Unfitted "Neckbands - Unfitted" at bounding box center [54, 151] width 15 height 15
click at [50, 121] on Issue "Animals/Neckbands with no comms" at bounding box center [54, 127] width 15 height 15
click at [460, 142] on span "HERE" at bounding box center [399, 139] width 157 height 31
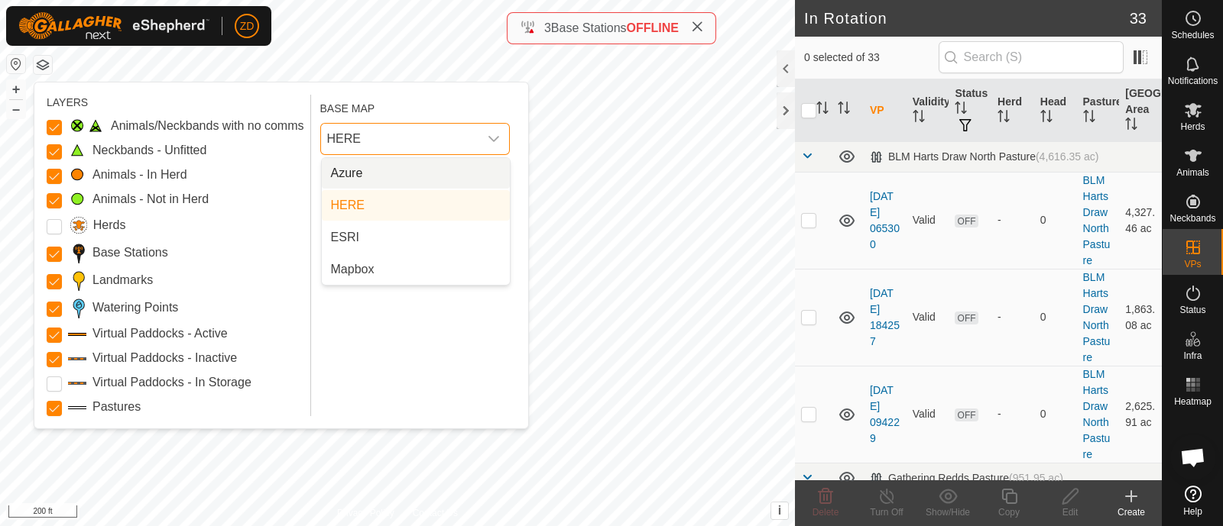
click at [374, 179] on li "Azure" at bounding box center [416, 173] width 188 height 31
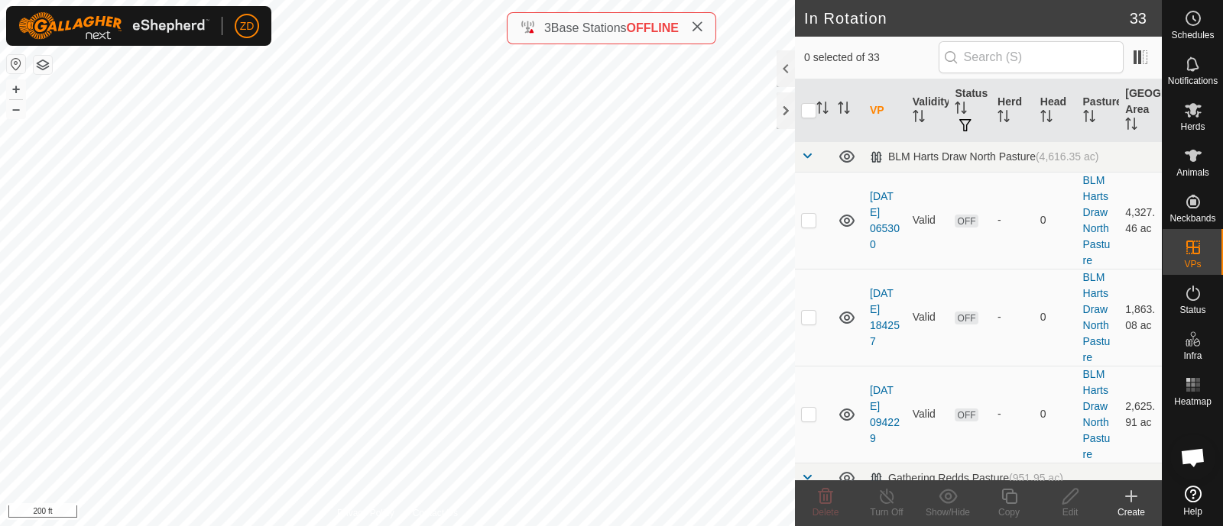
click at [50, 64] on button "button" at bounding box center [43, 65] width 18 height 18
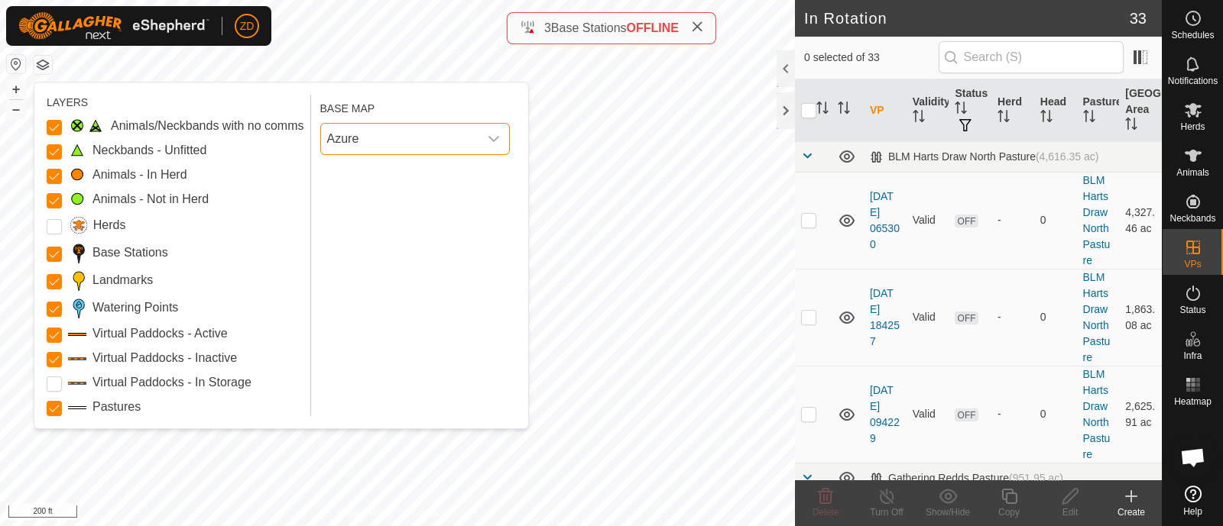
click at [426, 138] on span "Azure" at bounding box center [399, 139] width 157 height 31
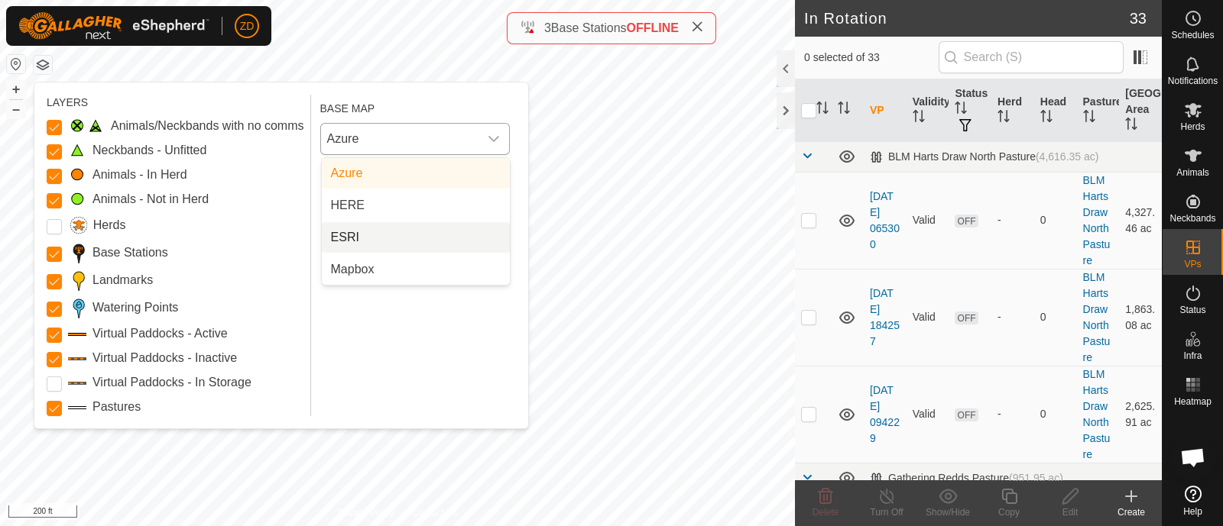
click at [361, 238] on li "ESRI" at bounding box center [416, 237] width 188 height 31
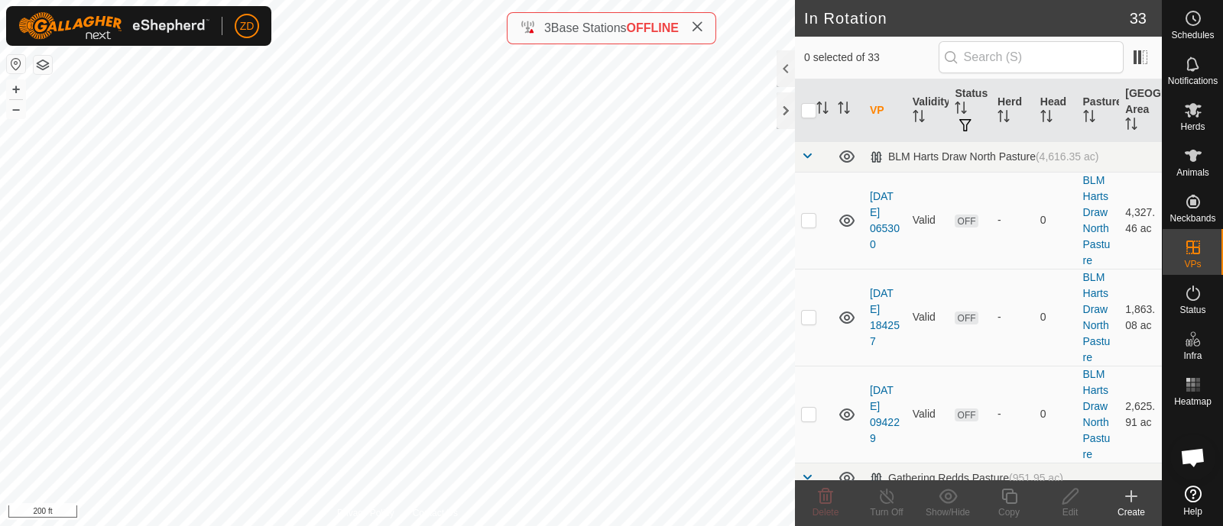
click at [43, 60] on button "button" at bounding box center [43, 65] width 18 height 18
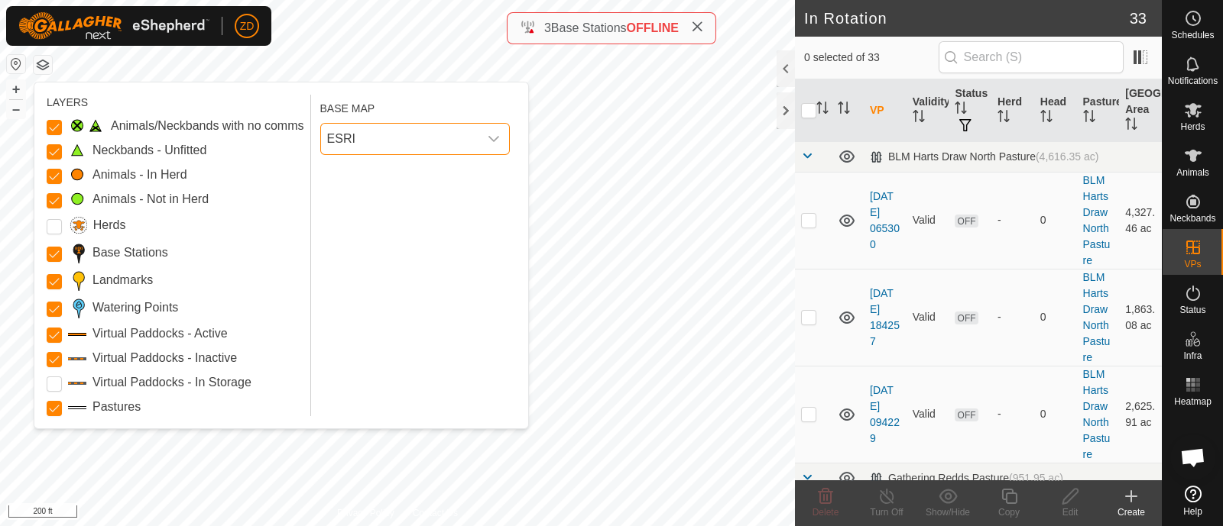
click at [351, 138] on span "ESRI" at bounding box center [399, 139] width 157 height 31
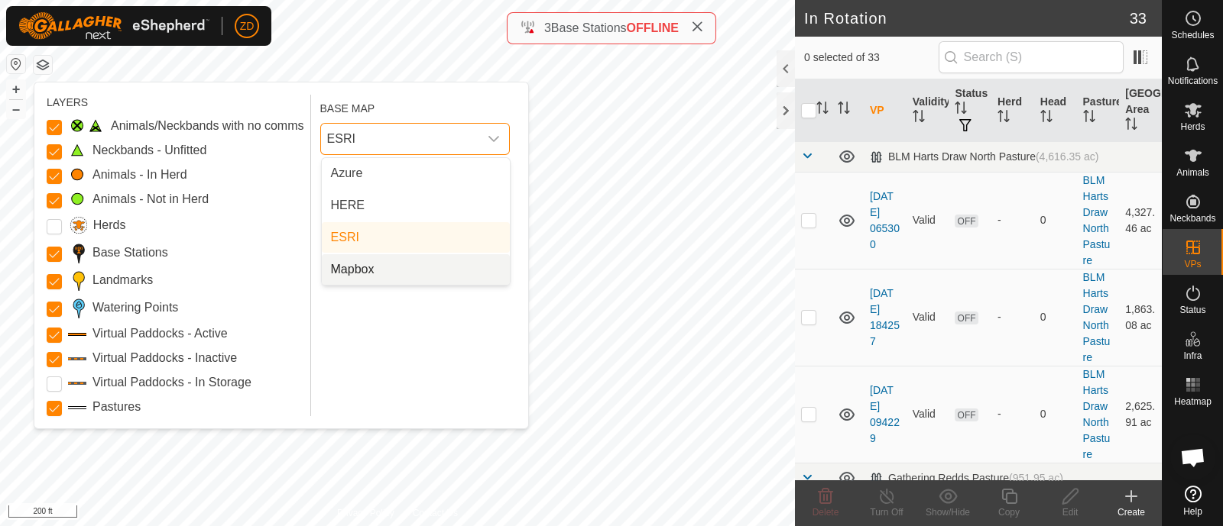
click at [341, 273] on li "Mapbox" at bounding box center [416, 269] width 188 height 31
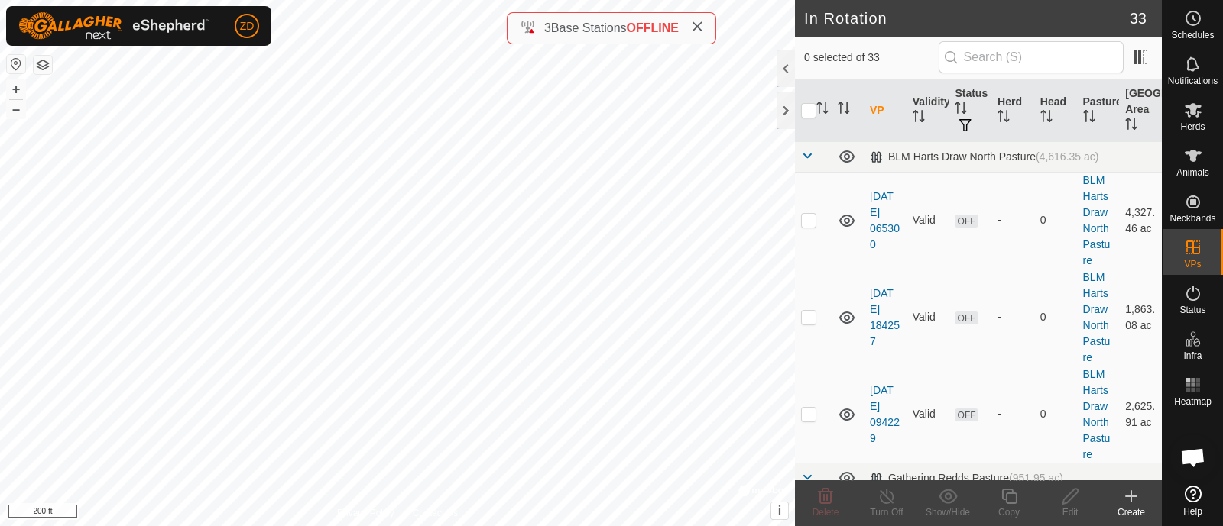
click at [44, 64] on button "button" at bounding box center [43, 65] width 18 height 18
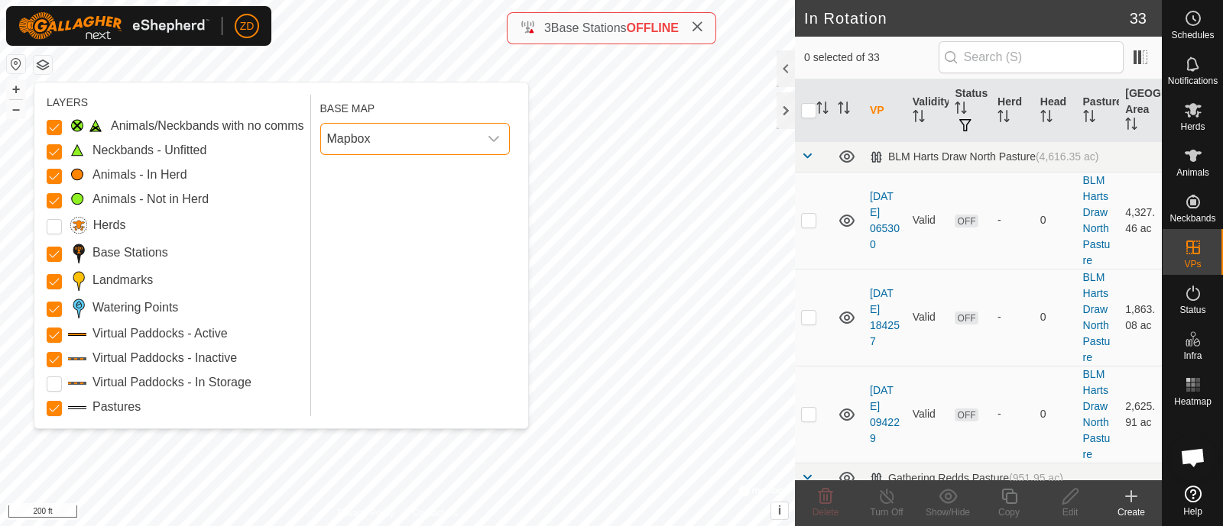
click at [335, 136] on span "Mapbox" at bounding box center [399, 139] width 157 height 31
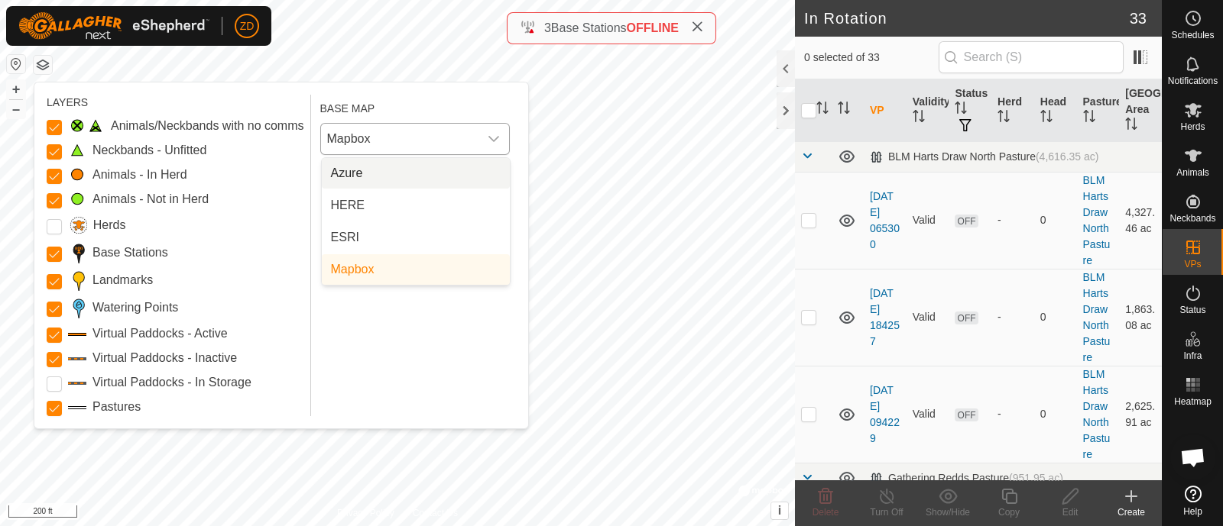
click at [357, 173] on li "Azure" at bounding box center [416, 173] width 188 height 31
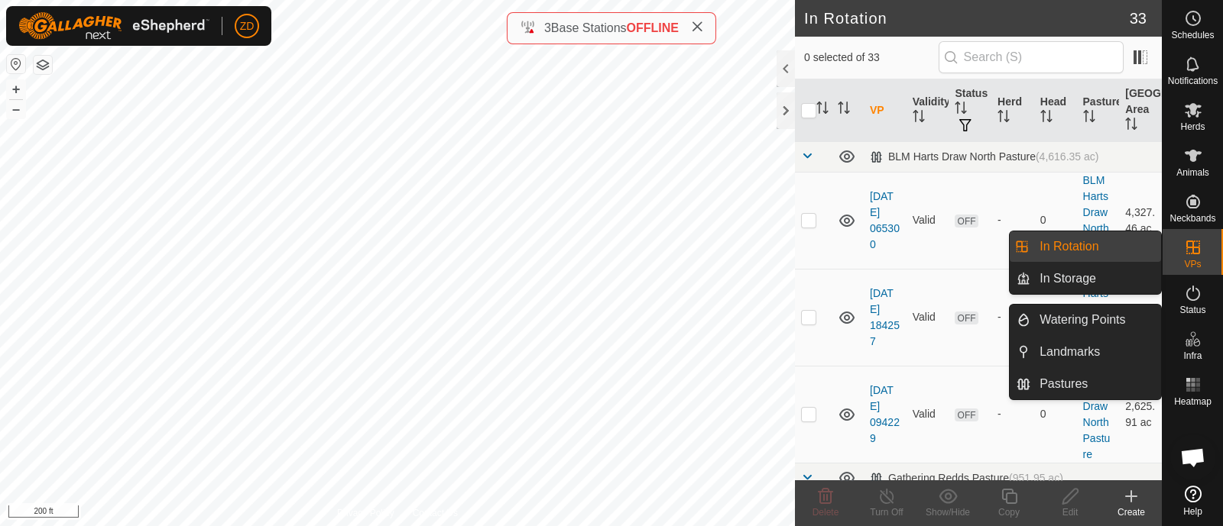
click at [1119, 250] on link "In Rotation" at bounding box center [1095, 247] width 131 height 31
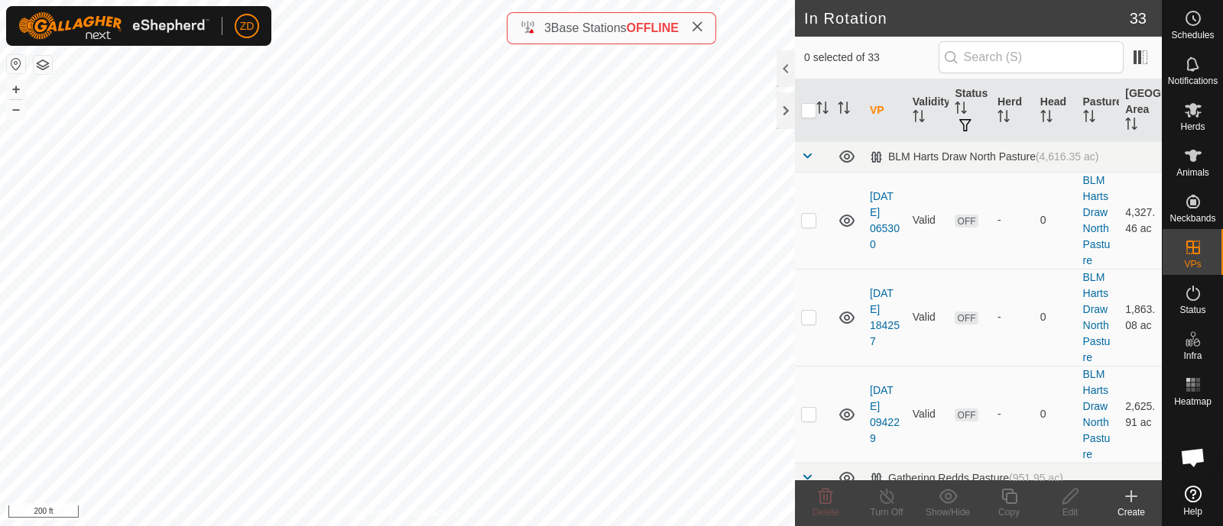
click at [1127, 491] on icon at bounding box center [1131, 496] width 18 height 18
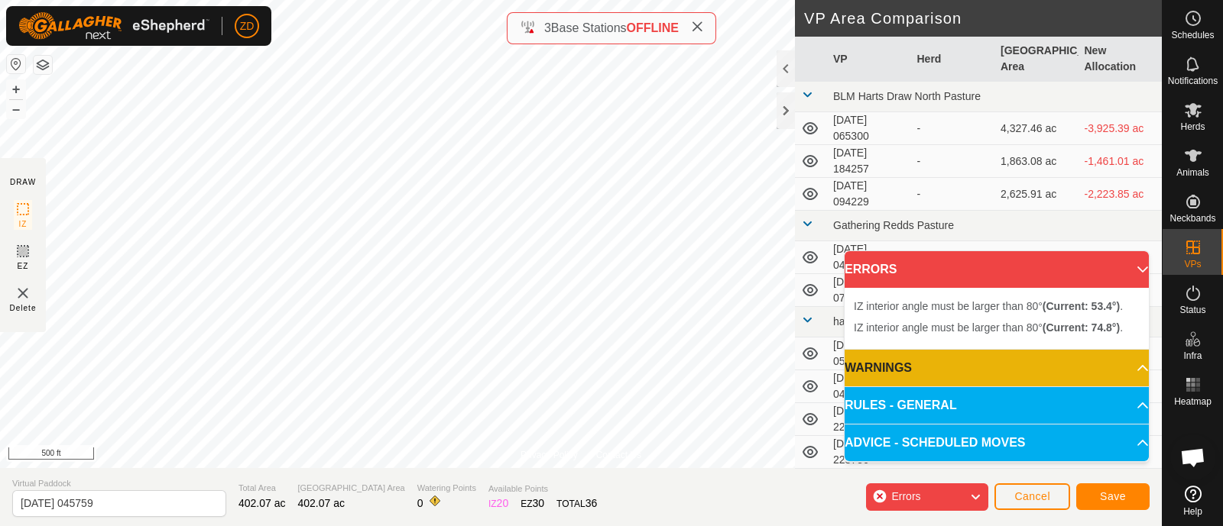
click at [598, 0] on html "ZD Schedules Notifications Herds Animals Neckbands VPs Status Infra Heatmap Hel…" at bounding box center [611, 263] width 1223 height 526
click at [646, 0] on html "ZD Schedules Notifications Herds Animals Neckbands VPs Status Infra Heatmap Hel…" at bounding box center [611, 263] width 1223 height 526
click at [527, 0] on html "ZD Schedules Notifications Herds Animals Neckbands VPs Status Infra Heatmap Hel…" at bounding box center [611, 263] width 1223 height 526
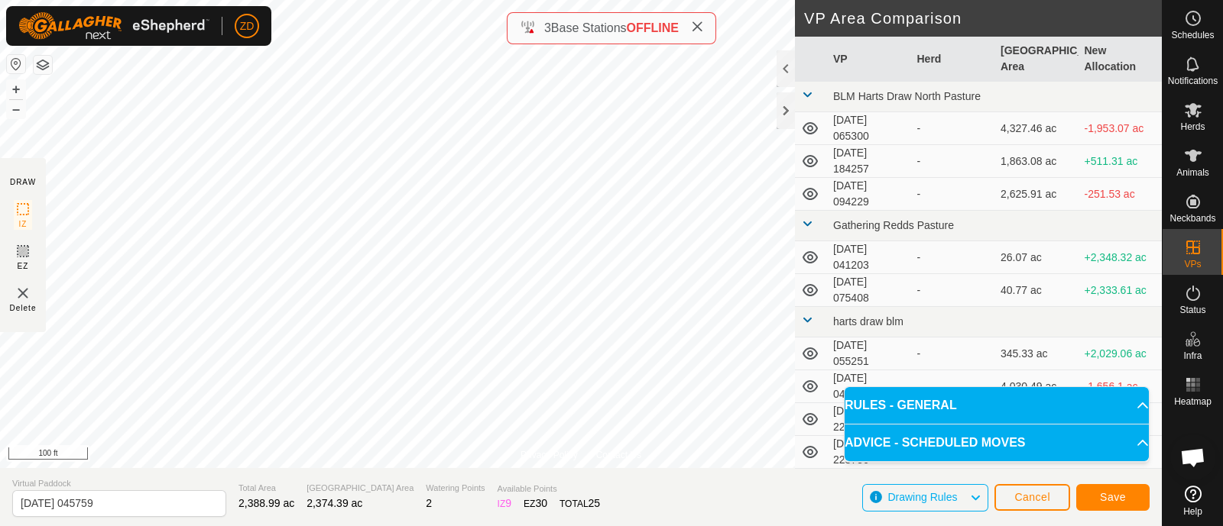
click at [744, 0] on html "ZD Schedules Notifications Herds Animals Neckbands VPs Status Infra Heatmap Hel…" at bounding box center [611, 263] width 1223 height 526
click at [768, 0] on html "ZD Schedules Notifications Herds Animals Neckbands VPs Status Infra Heatmap Hel…" at bounding box center [611, 263] width 1223 height 526
click at [730, 0] on html "ZD Schedules Notifications Herds Animals Neckbands VPs Status Infra Heatmap Hel…" at bounding box center [611, 263] width 1223 height 526
click at [726, 0] on html "ZD Schedules Notifications Herds Animals Neckbands VPs Status Infra Heatmap Hel…" at bounding box center [611, 263] width 1223 height 526
click at [721, 0] on html "ZD Schedules Notifications Herds Animals Neckbands VPs Status Infra Heatmap Hel…" at bounding box center [611, 263] width 1223 height 526
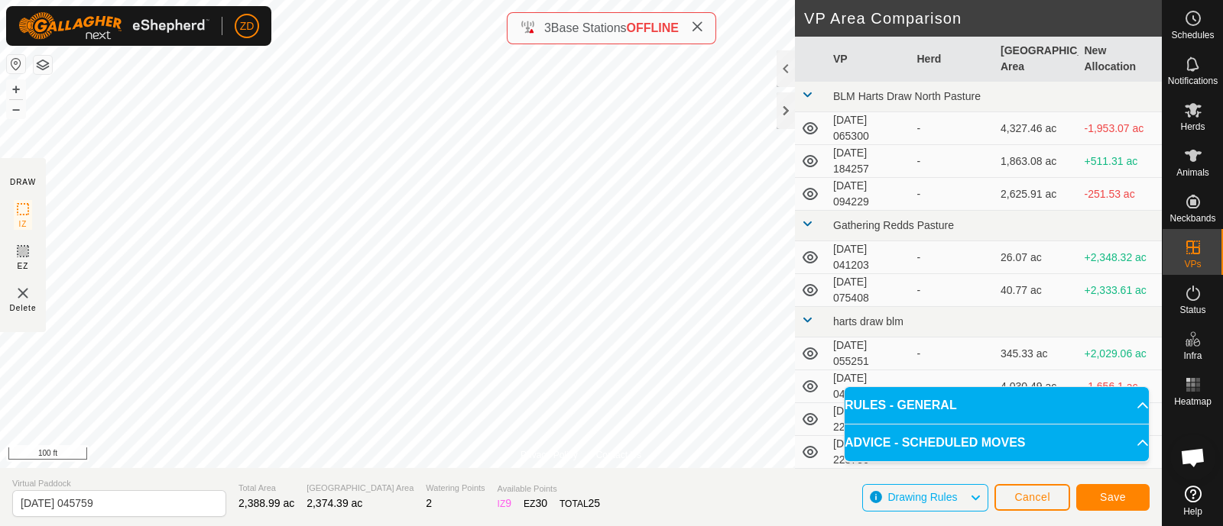
click at [686, 0] on html "ZD Schedules Notifications Herds Animals Neckbands VPs Status Infra Heatmap Hel…" at bounding box center [611, 263] width 1223 height 526
click at [662, 26] on div "Privacy Policy Contact Us + – ⇧ i 100 ft DRAW IZ EZ Delete VP Area Comparison V…" at bounding box center [580, 263] width 1161 height 526
click at [643, 15] on div "Privacy Policy Contact Us + – ⇧ i 100 ft DRAW IZ EZ Delete VP Area Comparison V…" at bounding box center [580, 263] width 1161 height 526
click at [682, 0] on html "ZD Schedules Notifications Herds Animals Neckbands VPs Status Infra Heatmap Hel…" at bounding box center [611, 263] width 1223 height 526
click at [1117, 492] on span "Save" at bounding box center [1113, 497] width 26 height 12
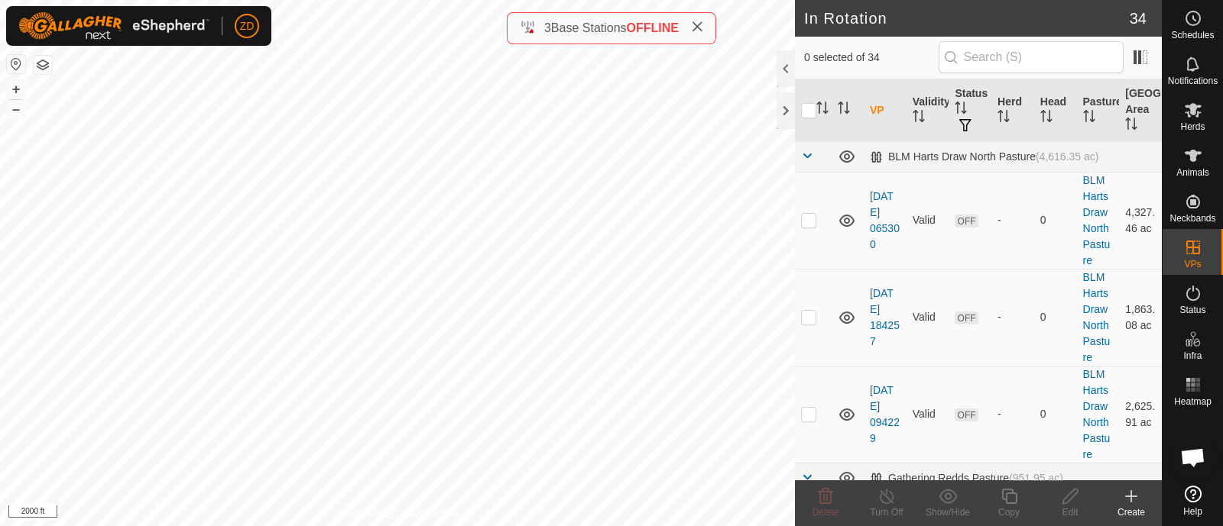
checkbox input "true"
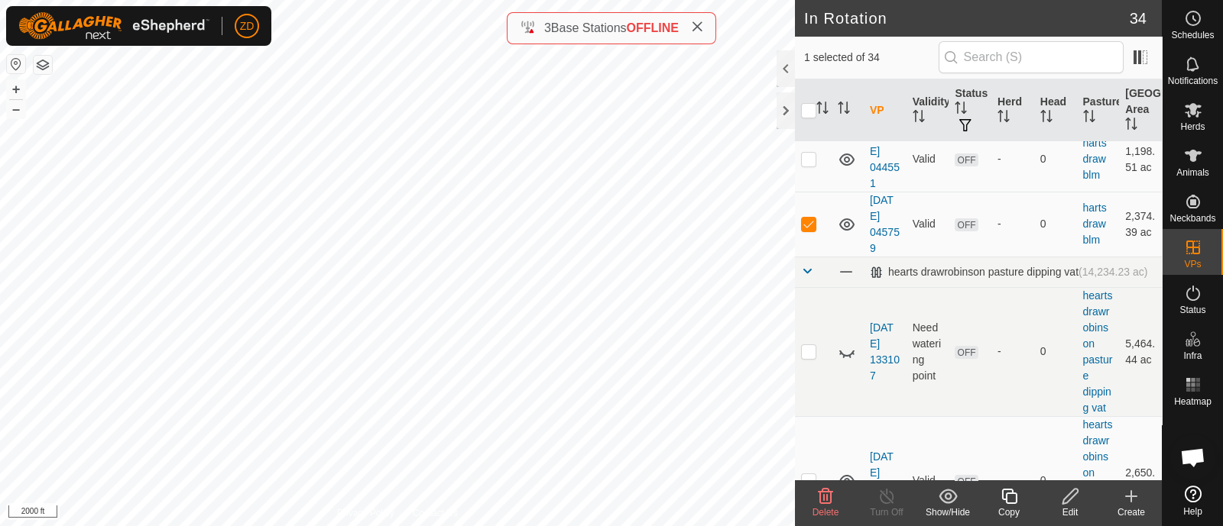
scroll to position [1060, 0]
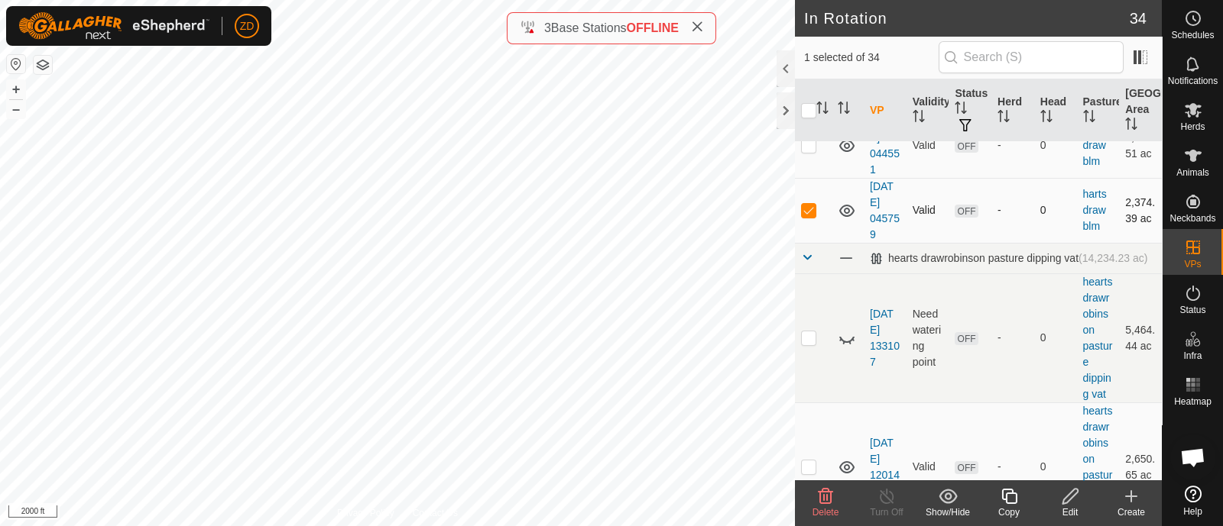
checkbox input "true"
checkbox input "false"
checkbox input "true"
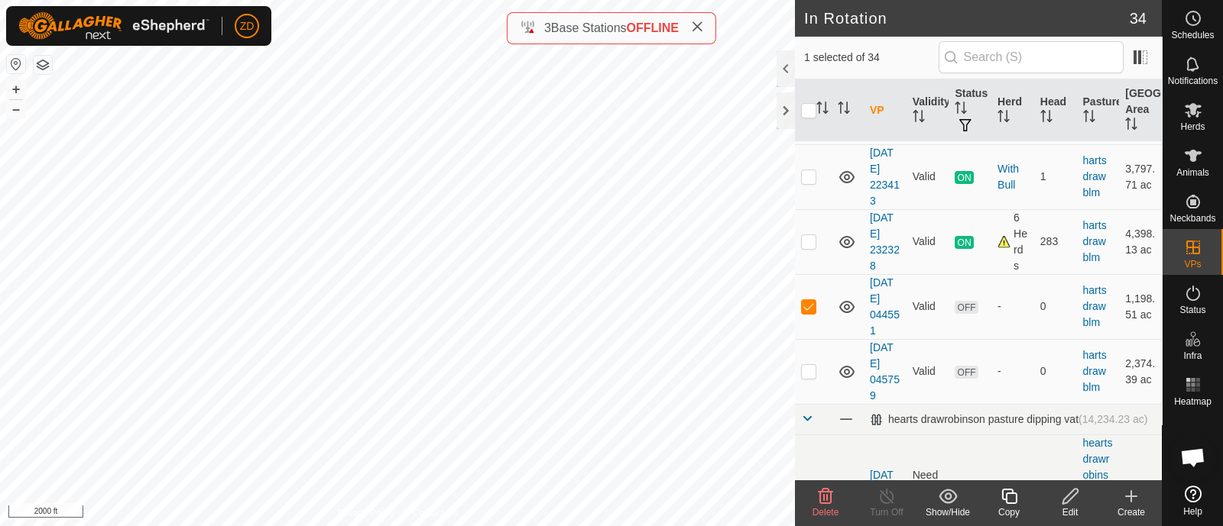
scroll to position [885, 0]
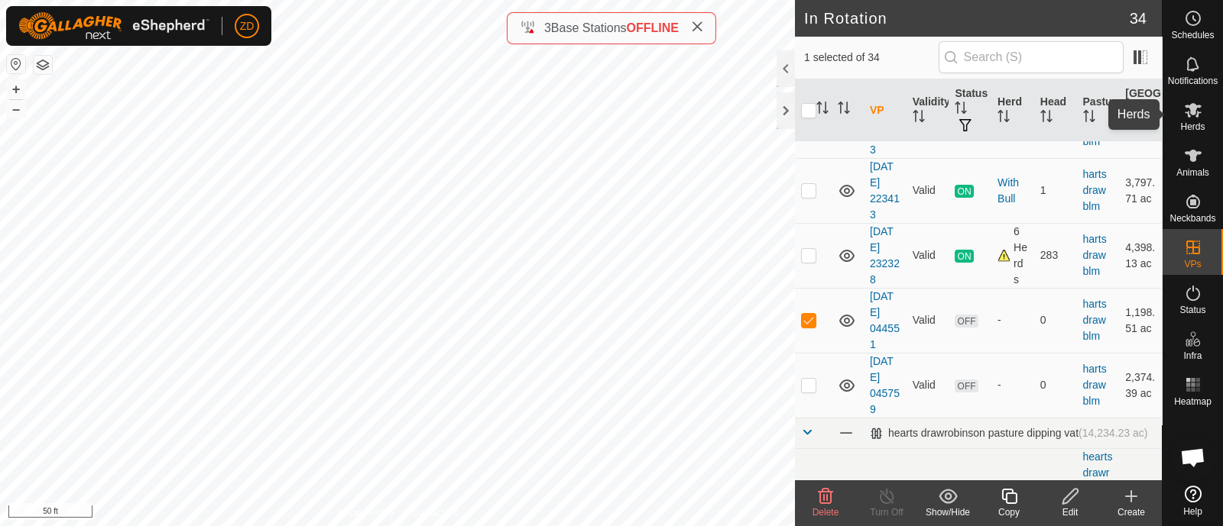
click at [1188, 118] on icon at bounding box center [1193, 110] width 18 height 18
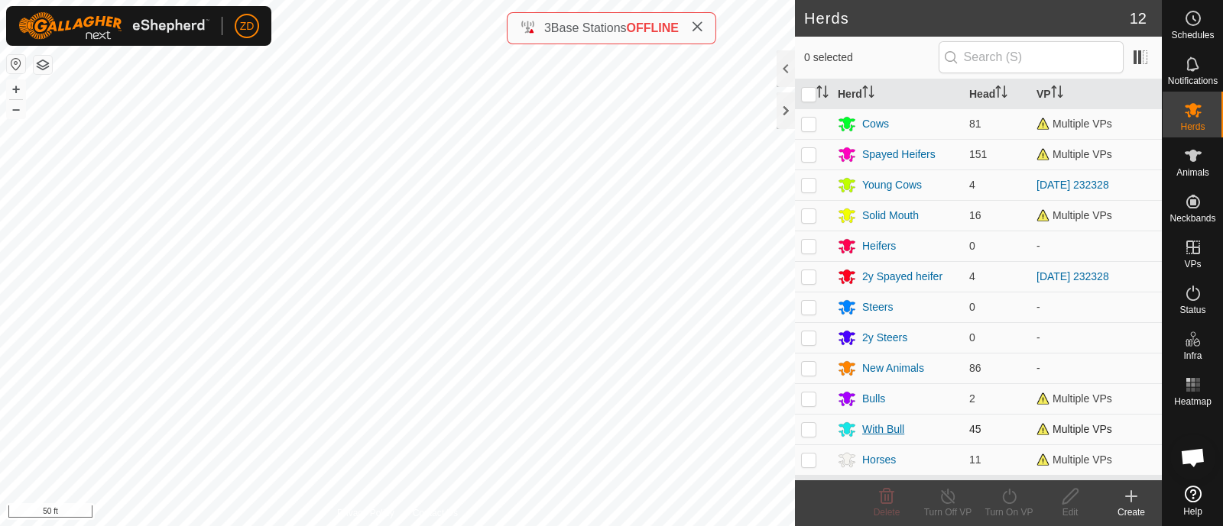
click at [860, 429] on div "With Bull" at bounding box center [896, 429] width 119 height 18
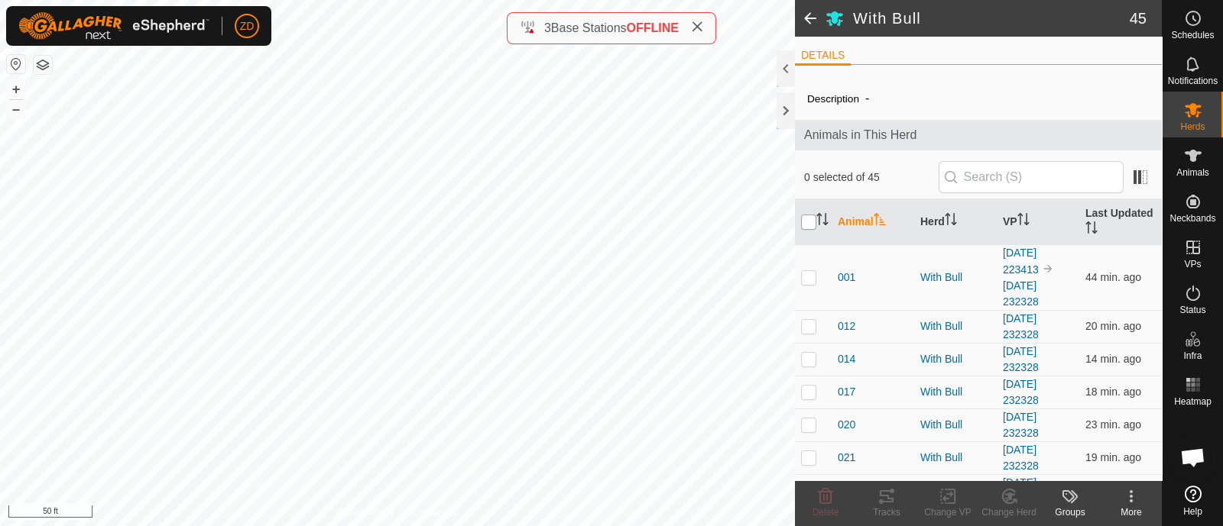
click at [809, 215] on input "checkbox" at bounding box center [808, 222] width 15 height 15
checkbox input "true"
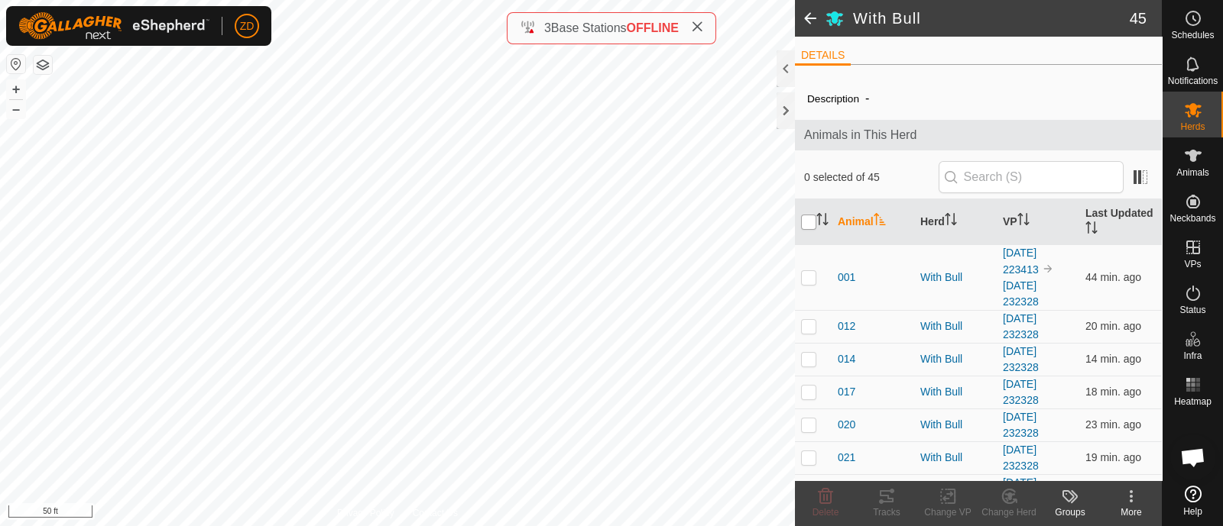
checkbox input "true"
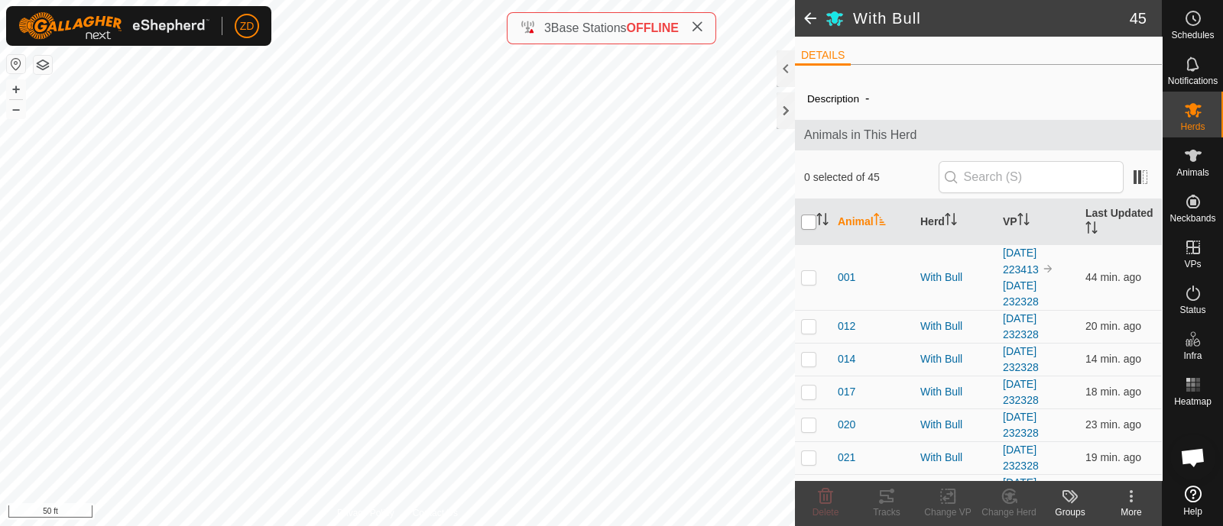
checkbox input "true"
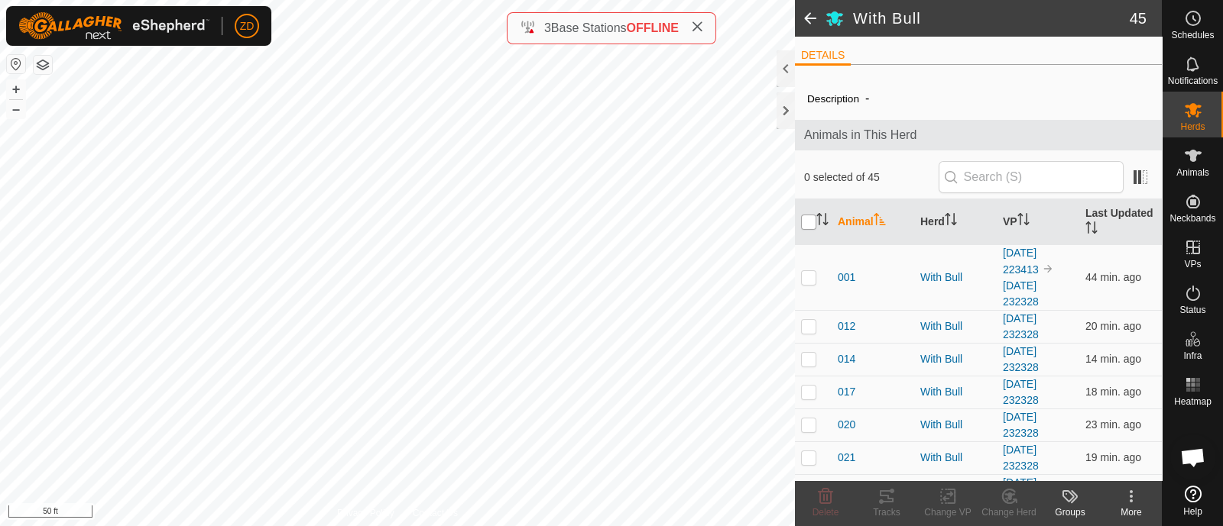
checkbox input "true"
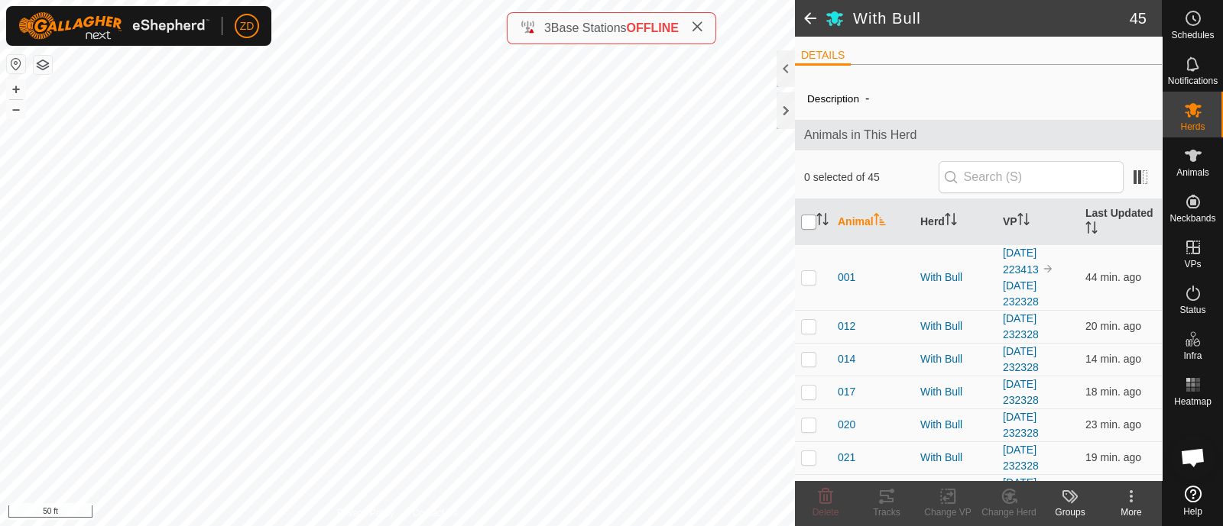
checkbox input "true"
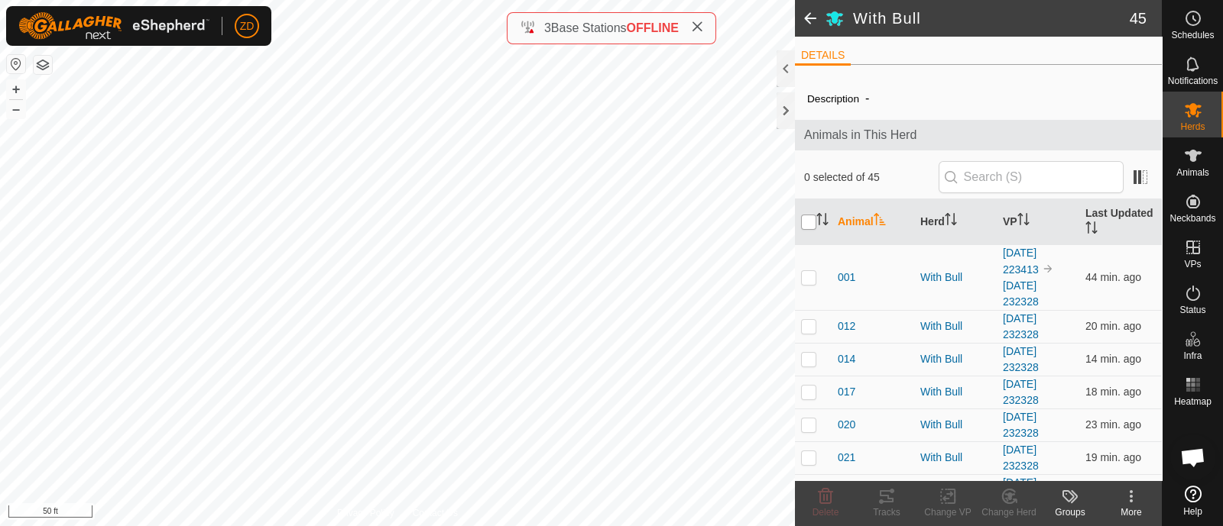
checkbox input "true"
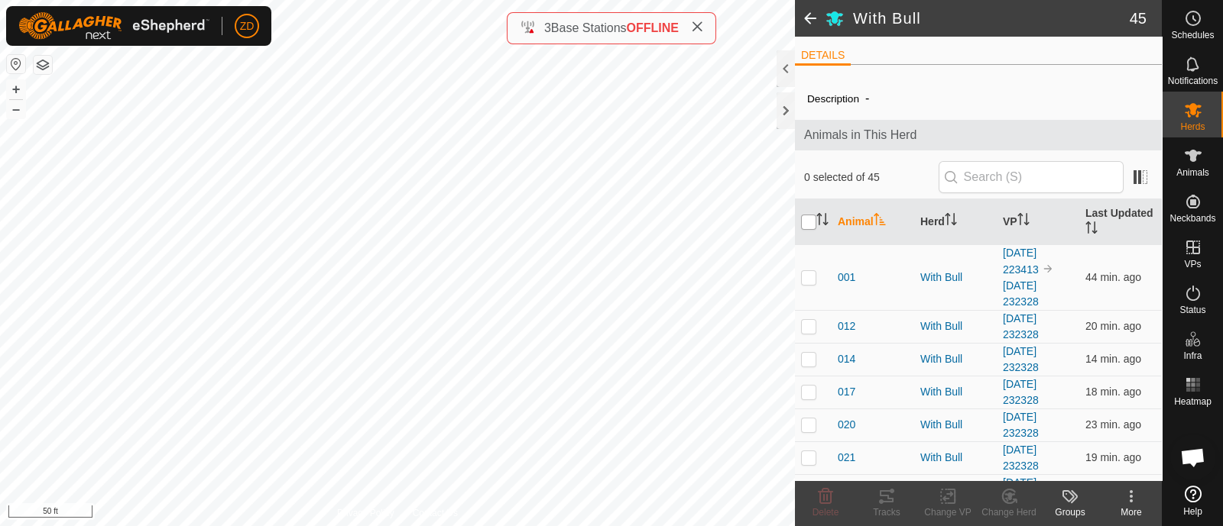
checkbox input "true"
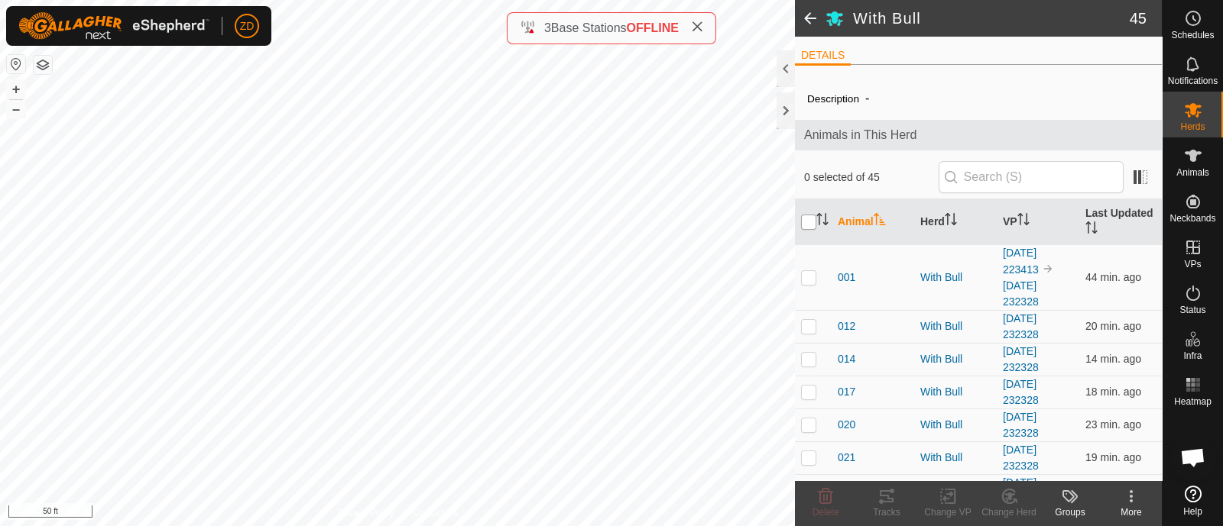
checkbox input "true"
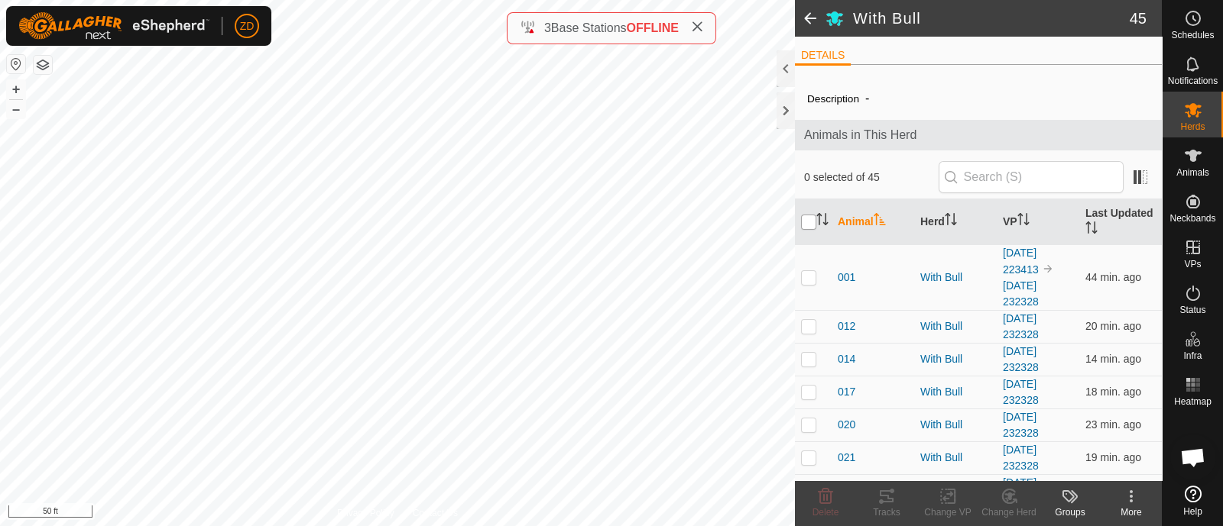
checkbox input "true"
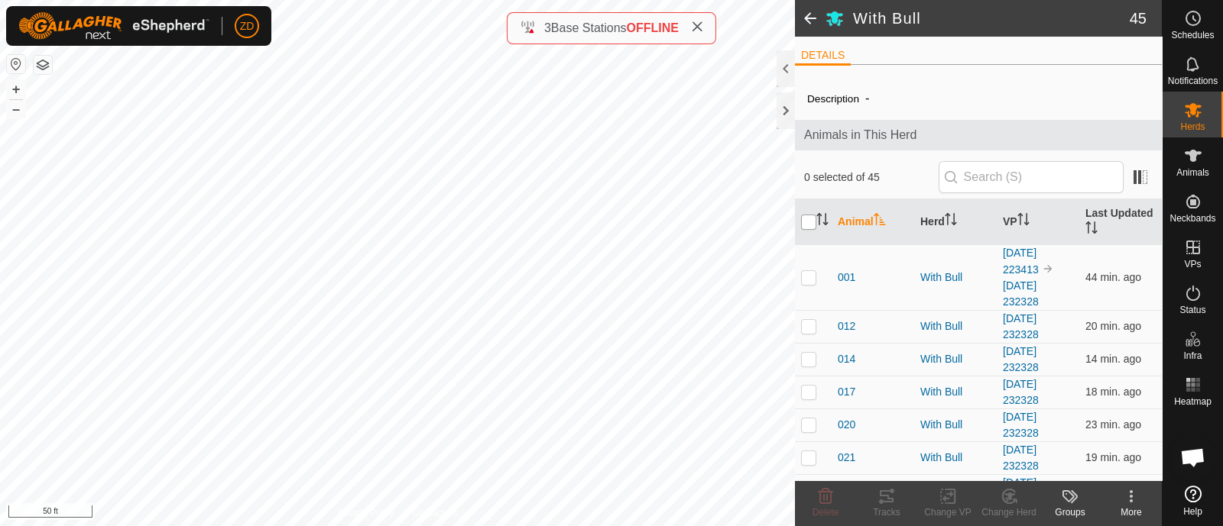
checkbox input "true"
